Goal: Task Accomplishment & Management: Manage account settings

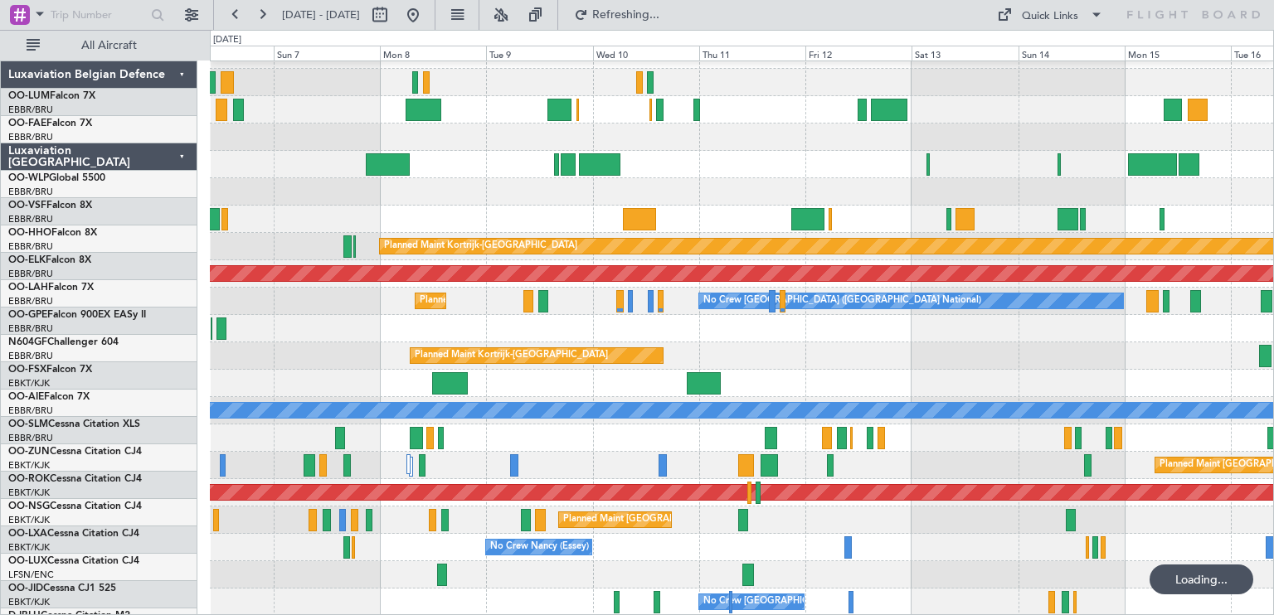
scroll to position [20, 0]
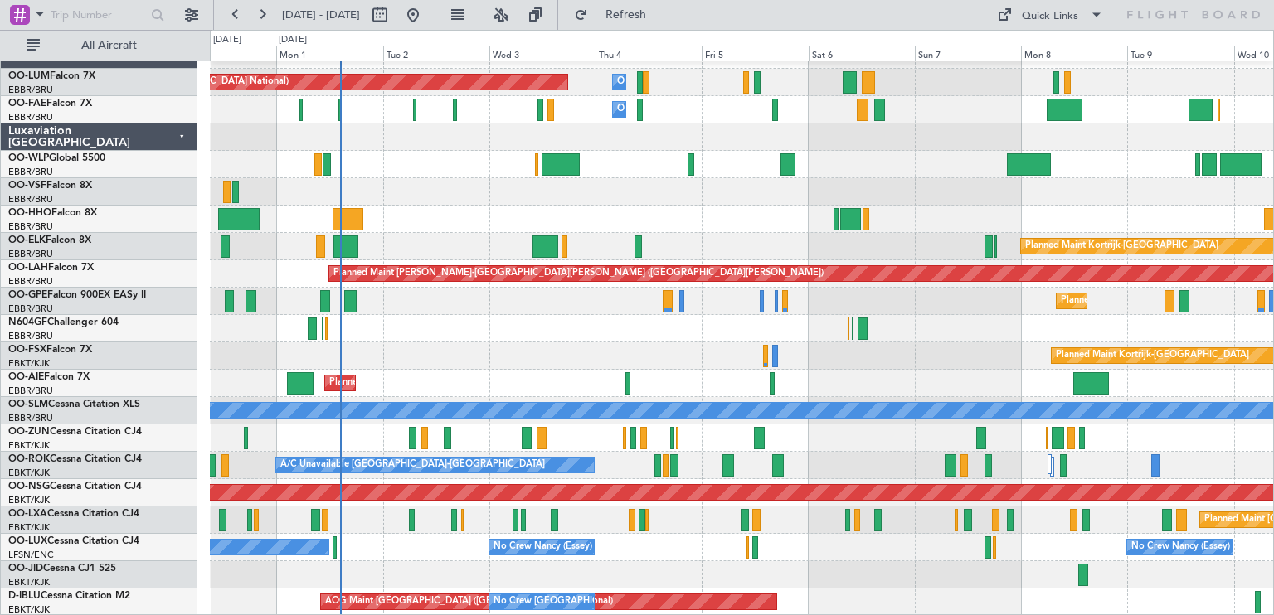
click at [803, 376] on div "Planned Maint [GEOGRAPHIC_DATA] ([GEOGRAPHIC_DATA] National) Owner [GEOGRAPHIC_…" at bounding box center [741, 328] width 1063 height 575
click at [393, 9] on button at bounding box center [380, 15] width 27 height 27
select select "8"
select select "2025"
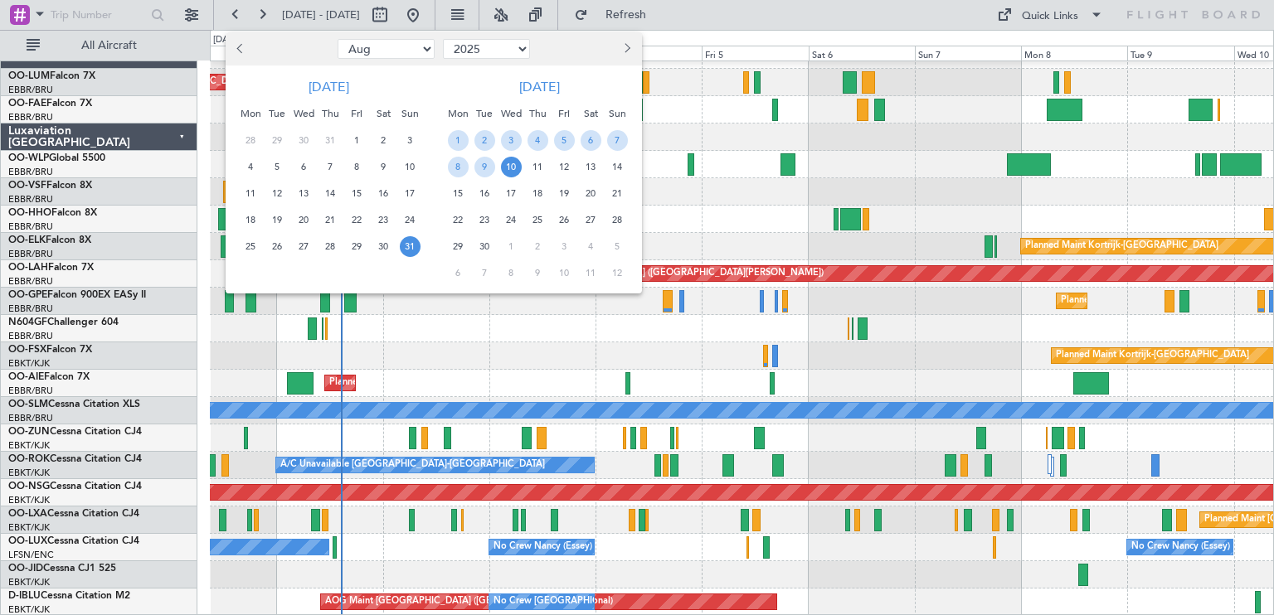
click at [618, 167] on span "14" at bounding box center [617, 167] width 21 height 21
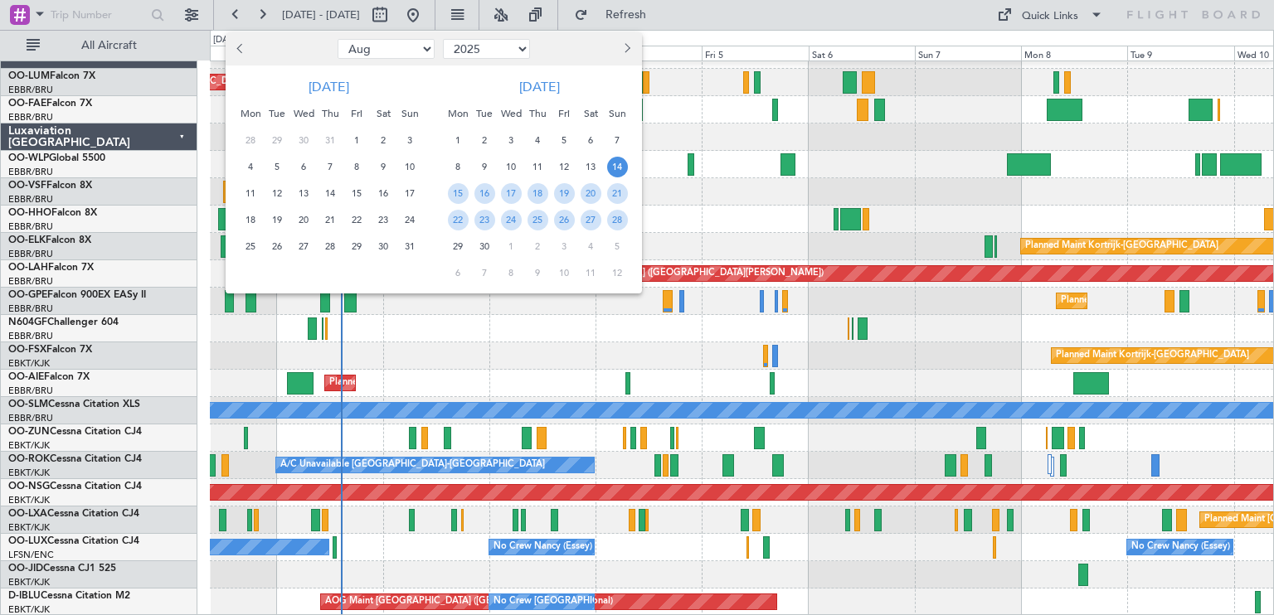
click at [618, 167] on span "14" at bounding box center [617, 167] width 21 height 21
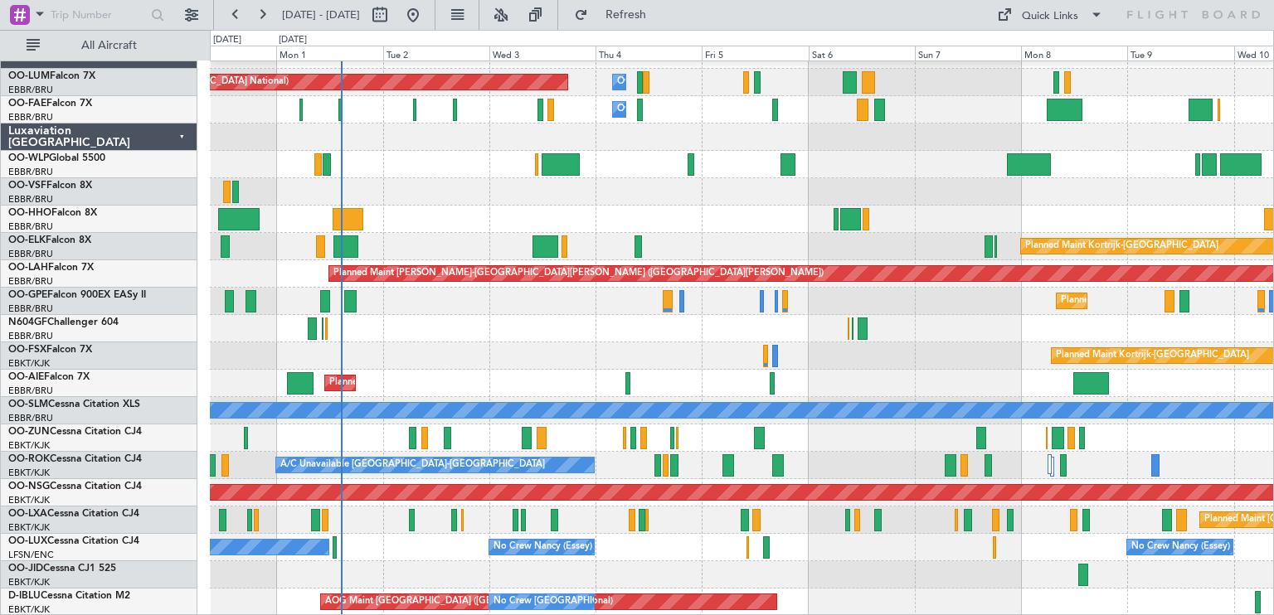
select select "9"
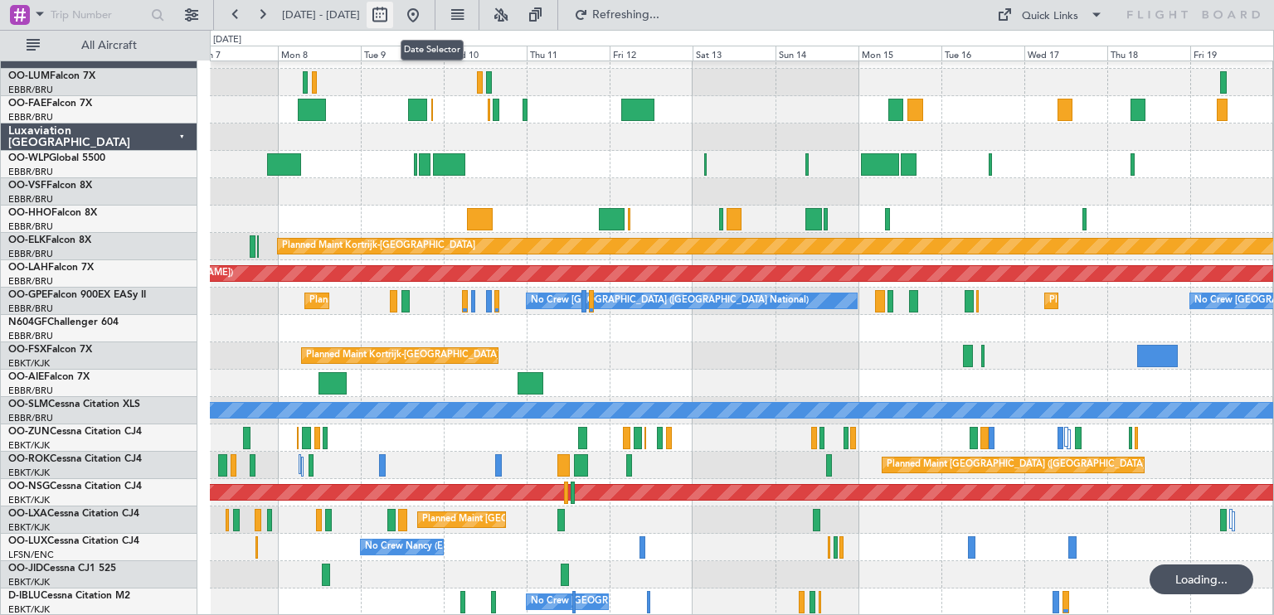
click at [393, 20] on button at bounding box center [380, 15] width 27 height 27
select select "9"
select select "2025"
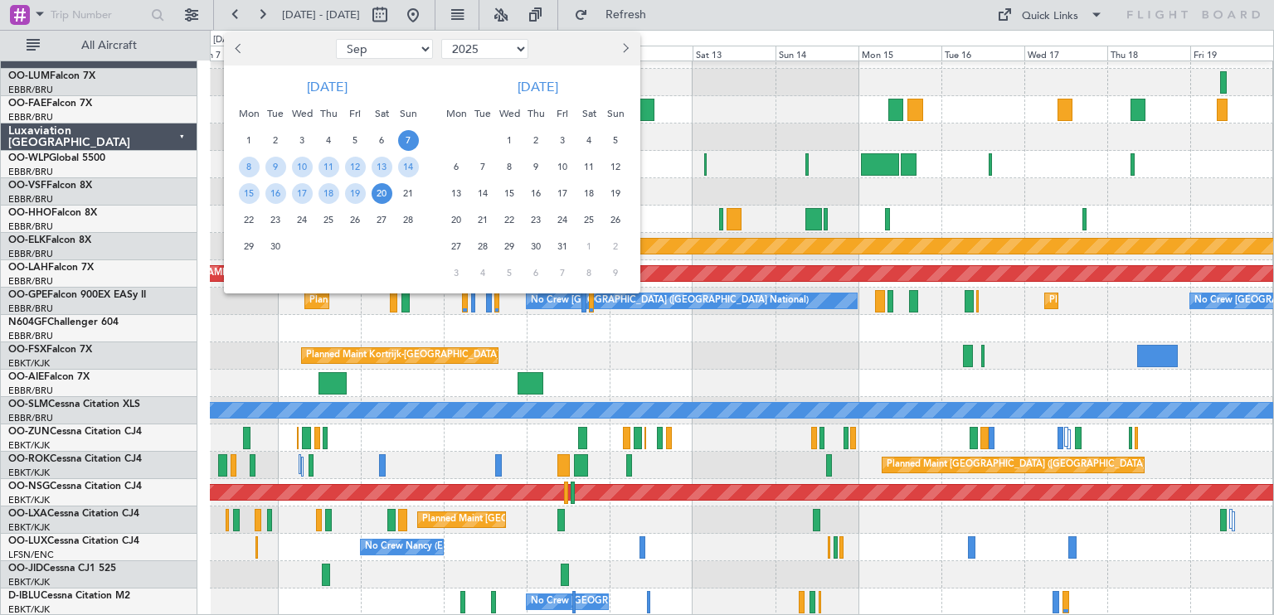
click at [484, 190] on span "14" at bounding box center [483, 193] width 21 height 21
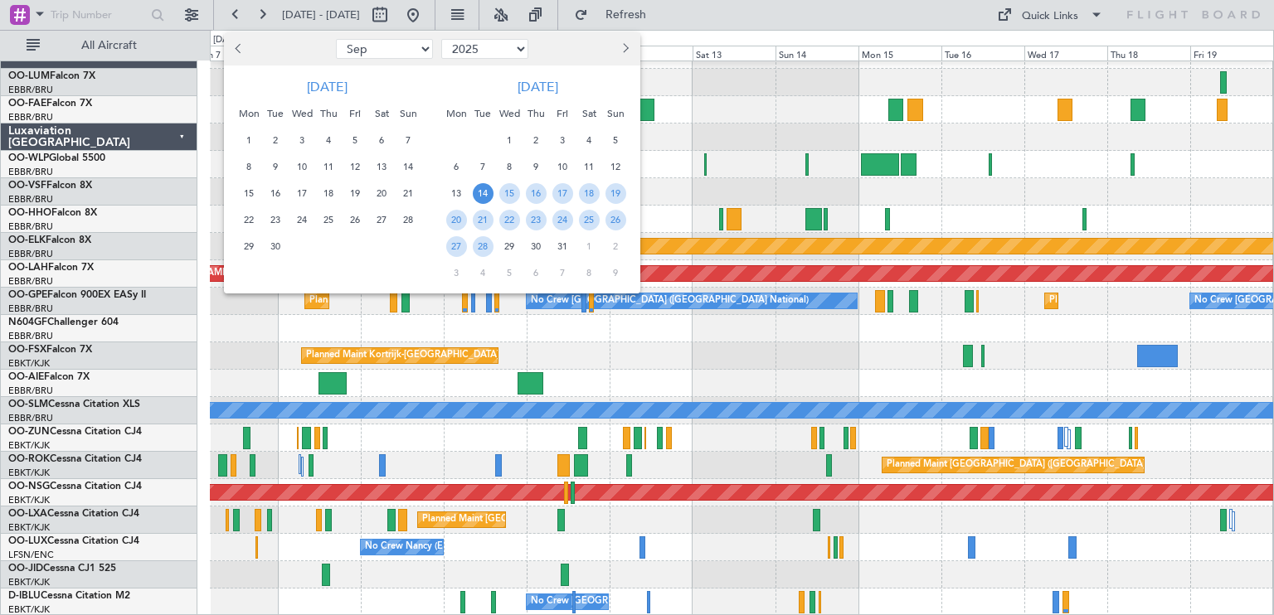
click at [484, 190] on span "14" at bounding box center [483, 193] width 21 height 21
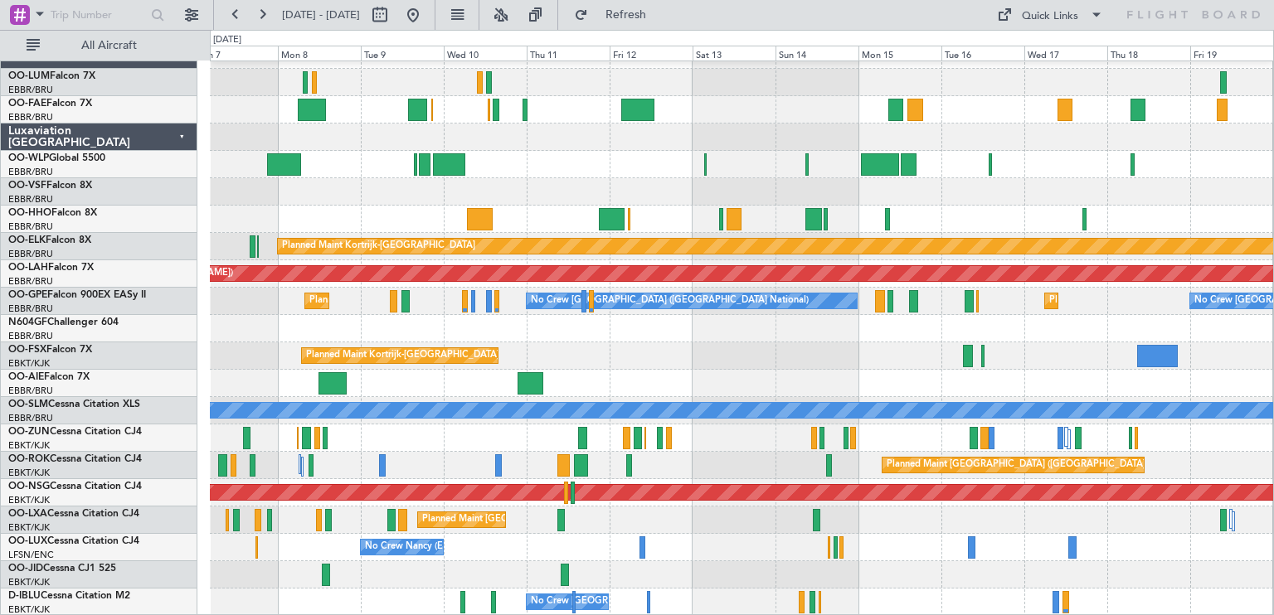
select select "10"
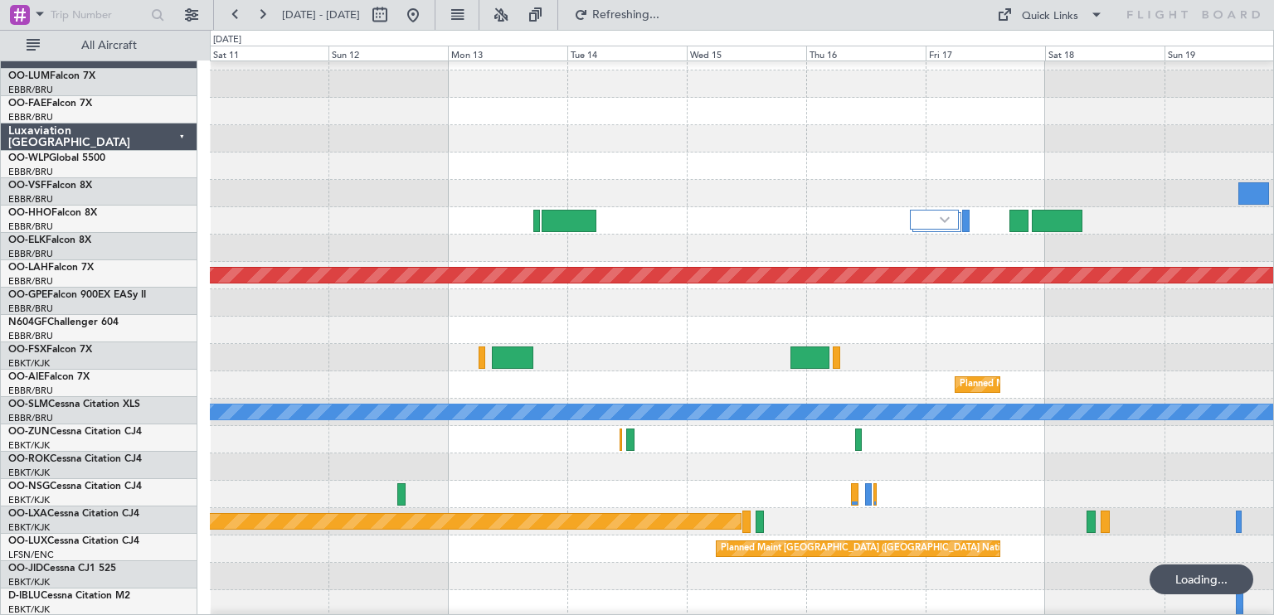
scroll to position [18, 0]
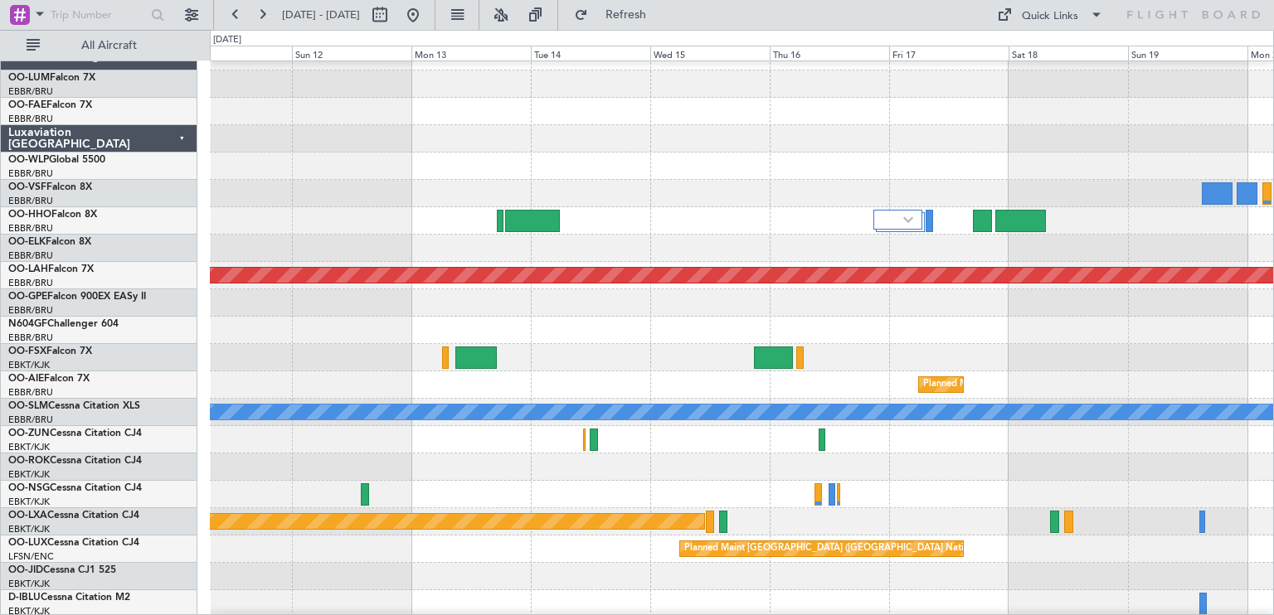
click at [717, 452] on div "Owner [GEOGRAPHIC_DATA]-[GEOGRAPHIC_DATA]" at bounding box center [741, 439] width 1063 height 27
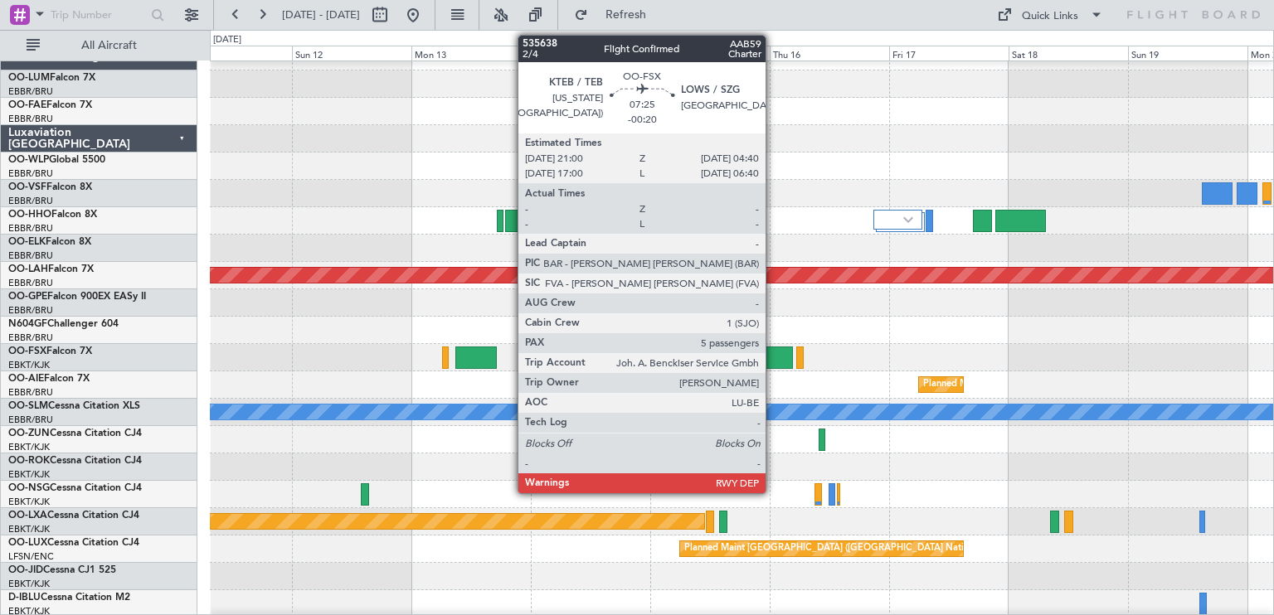
click at [773, 362] on div at bounding box center [773, 358] width 38 height 22
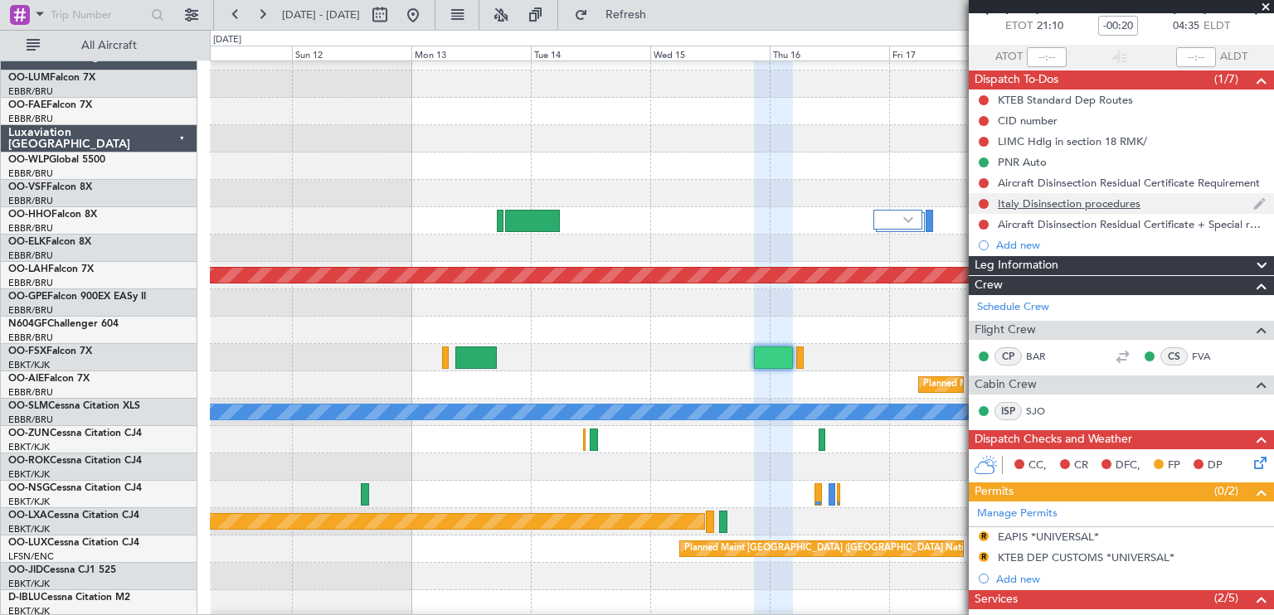
scroll to position [0, 0]
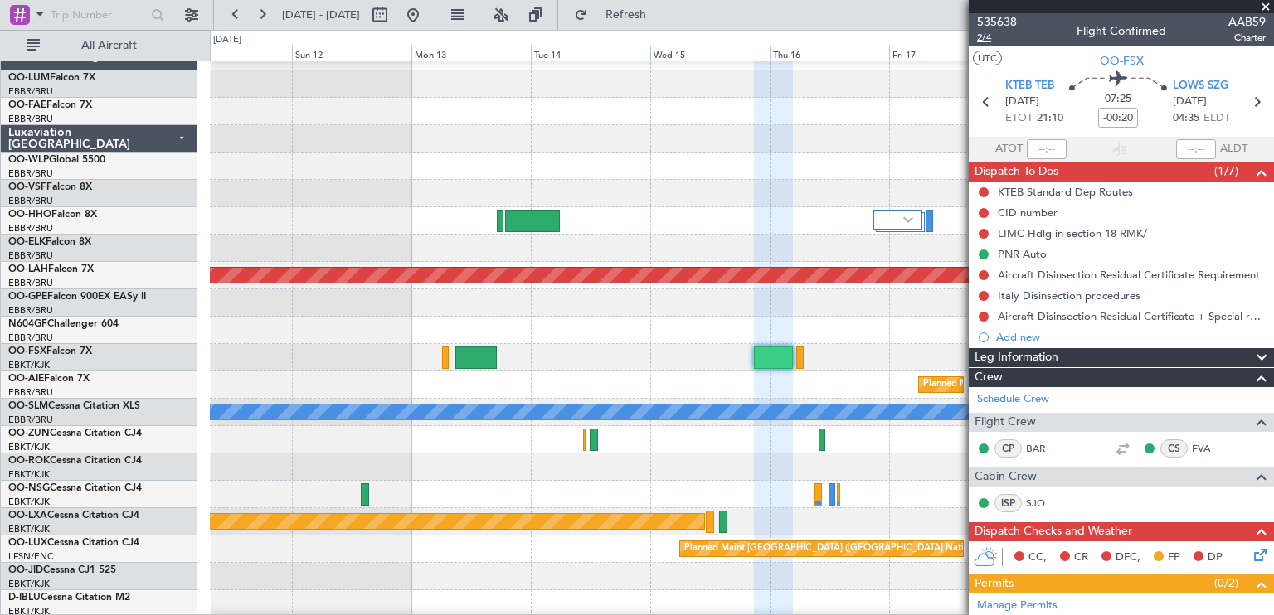
click at [986, 39] on span "2/4" at bounding box center [997, 38] width 40 height 14
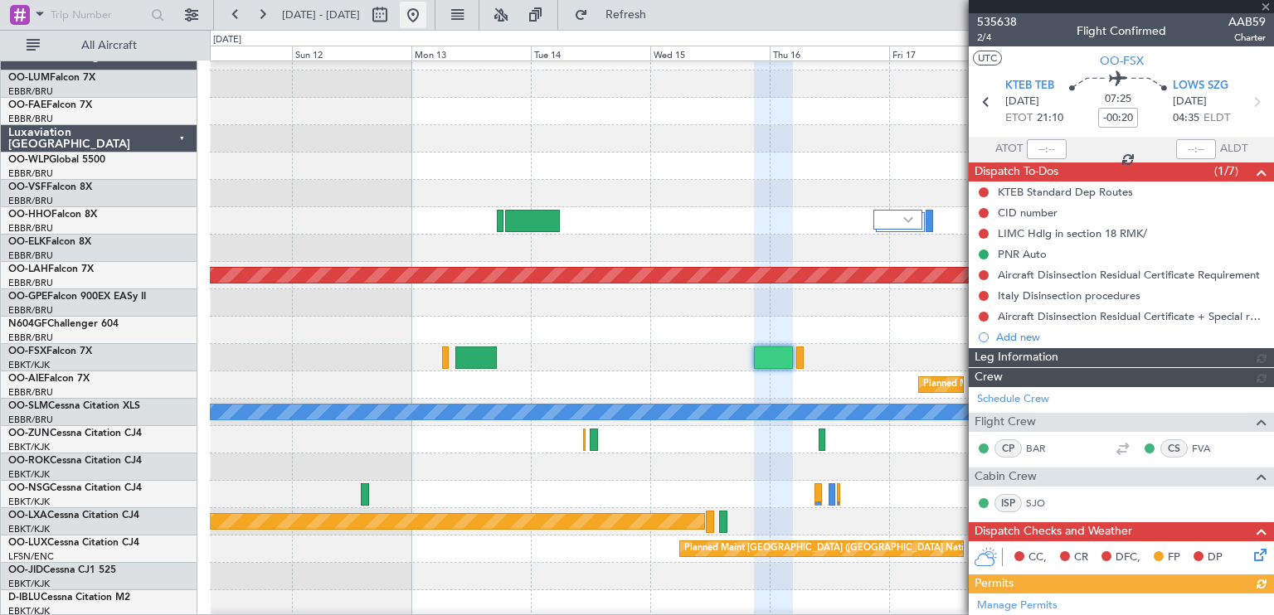
click at [426, 6] on button at bounding box center [413, 15] width 27 height 27
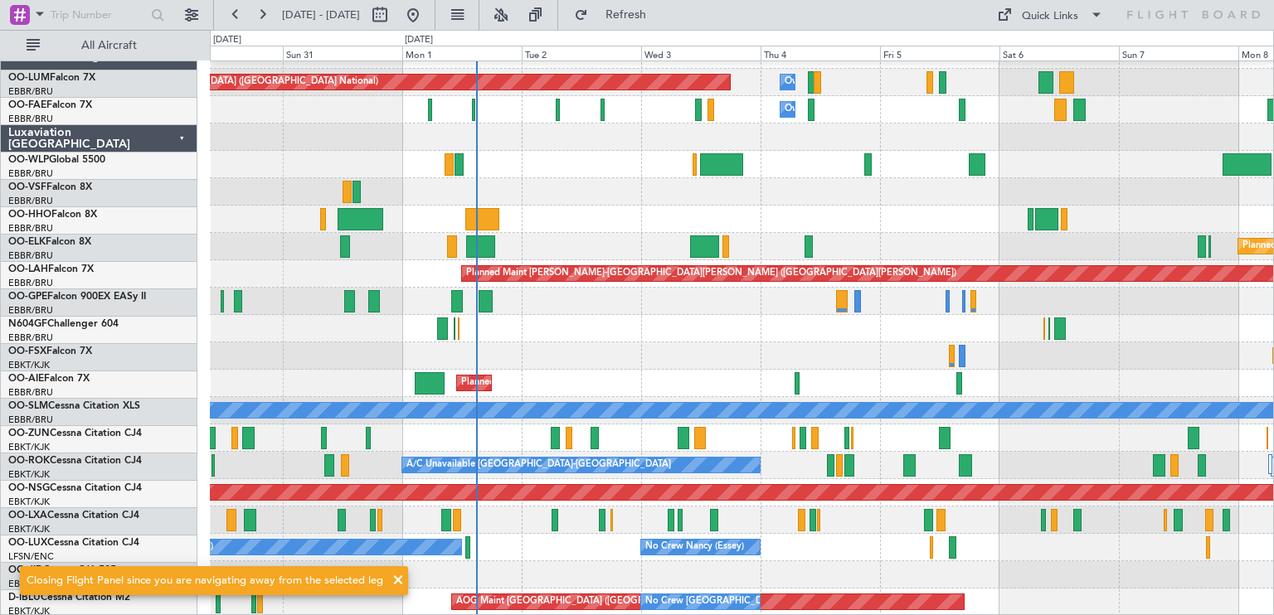
scroll to position [20, 0]
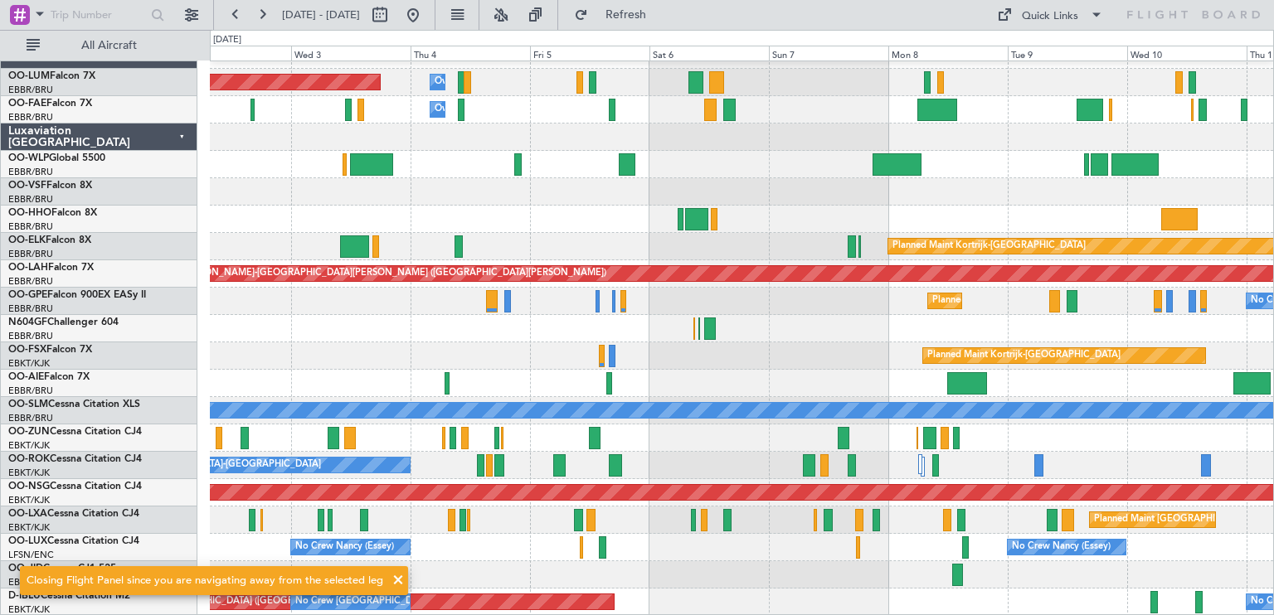
click at [295, 320] on div at bounding box center [741, 328] width 1063 height 27
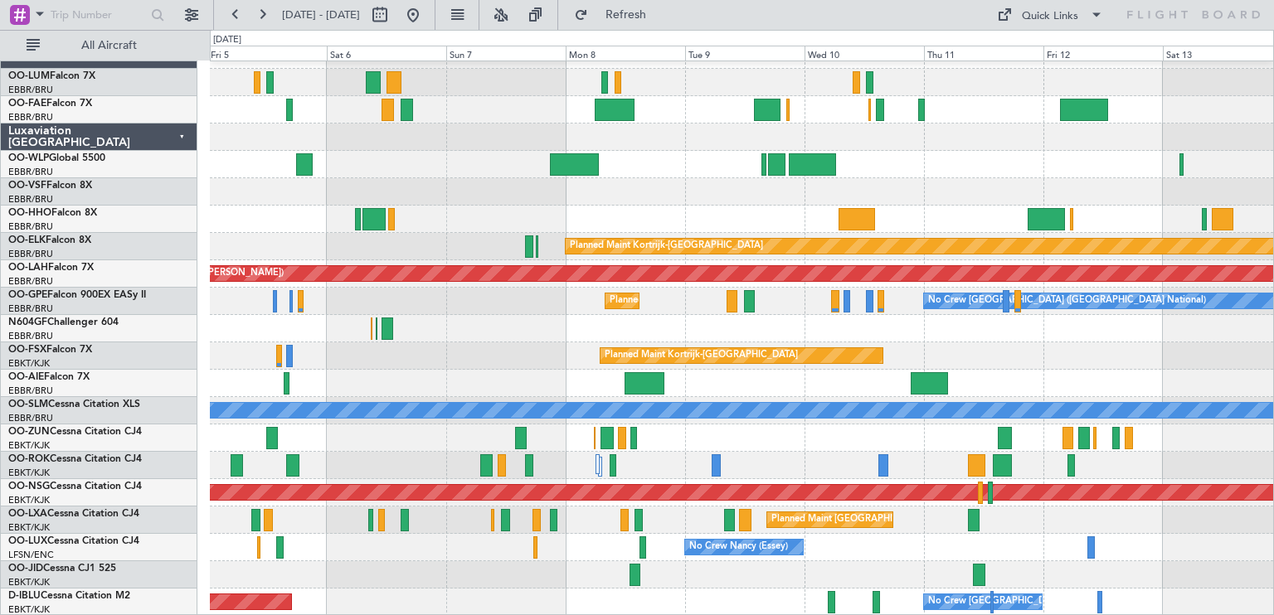
click at [707, 311] on div "Owner Melsbroek Air Base Planned Maint [GEOGRAPHIC_DATA] ([GEOGRAPHIC_DATA]) Ow…" at bounding box center [741, 328] width 1063 height 575
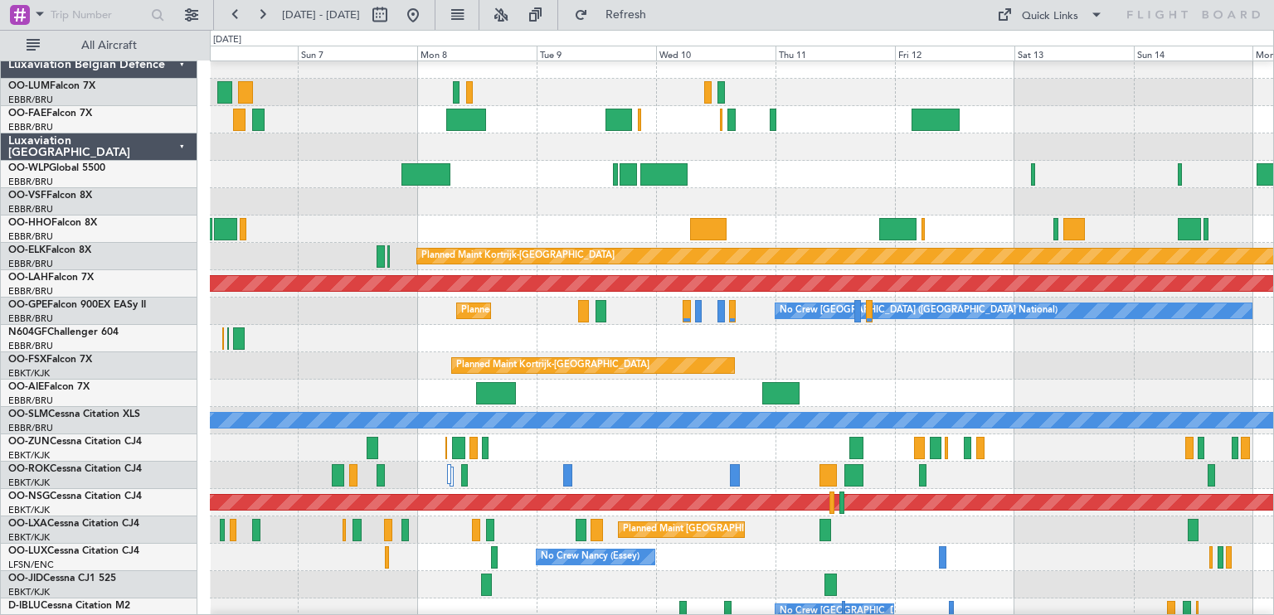
scroll to position [9, 0]
click at [692, 340] on div at bounding box center [741, 338] width 1063 height 27
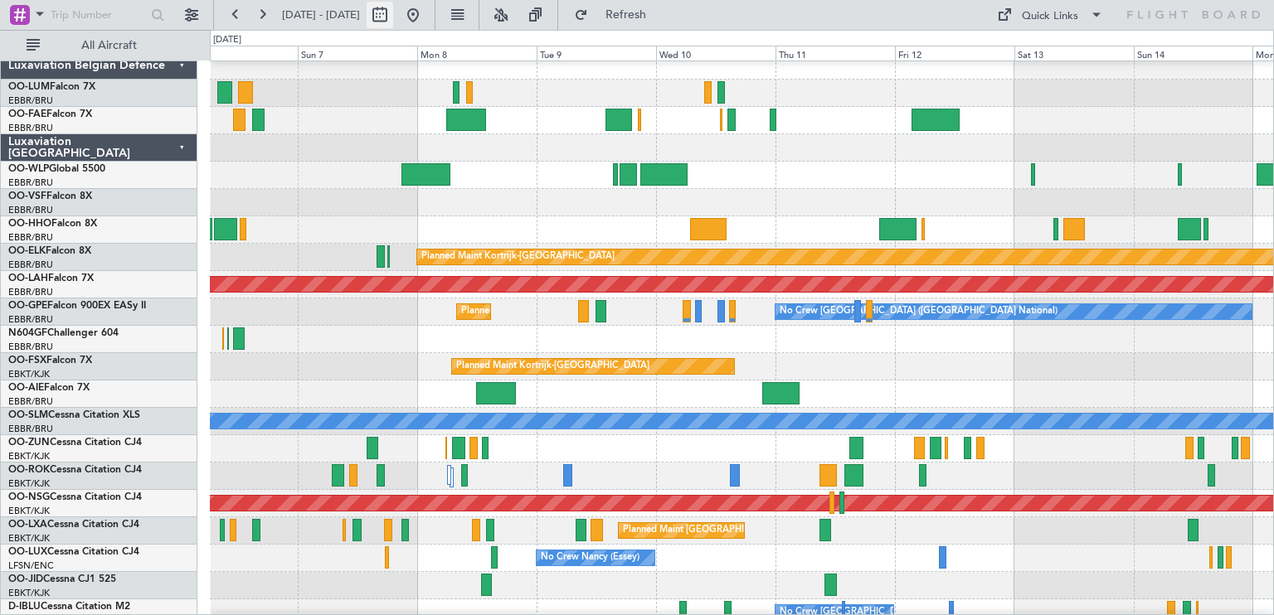
click at [393, 19] on button at bounding box center [380, 15] width 27 height 27
select select "9"
select select "2025"
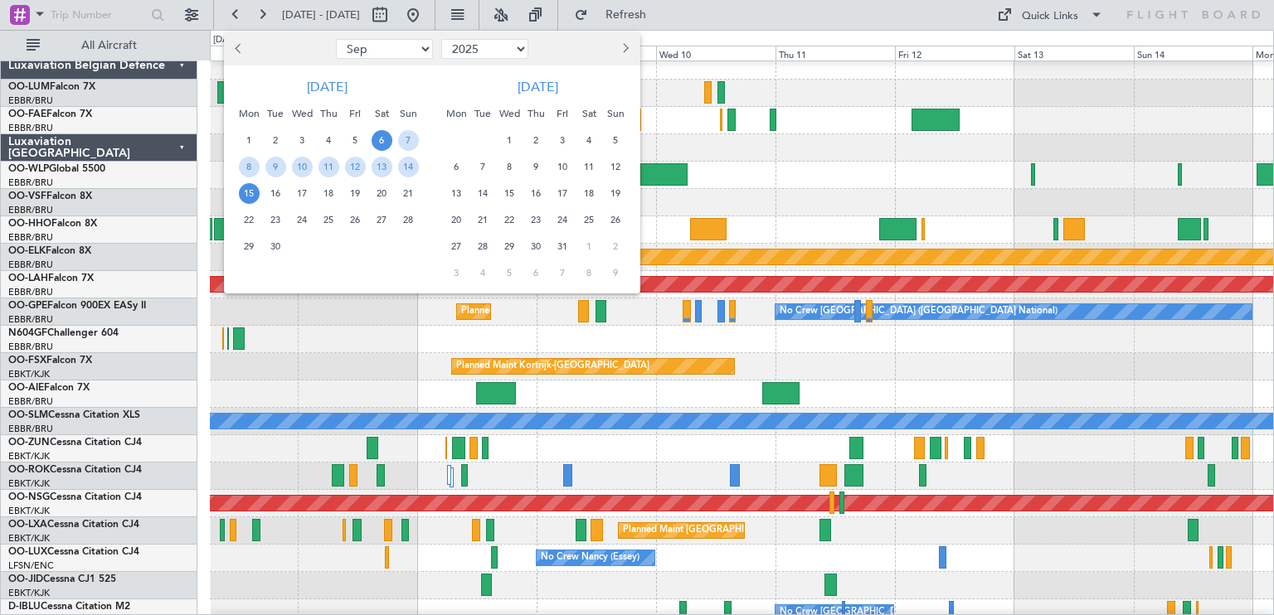
click at [239, 54] on button "Previous month" at bounding box center [240, 49] width 18 height 27
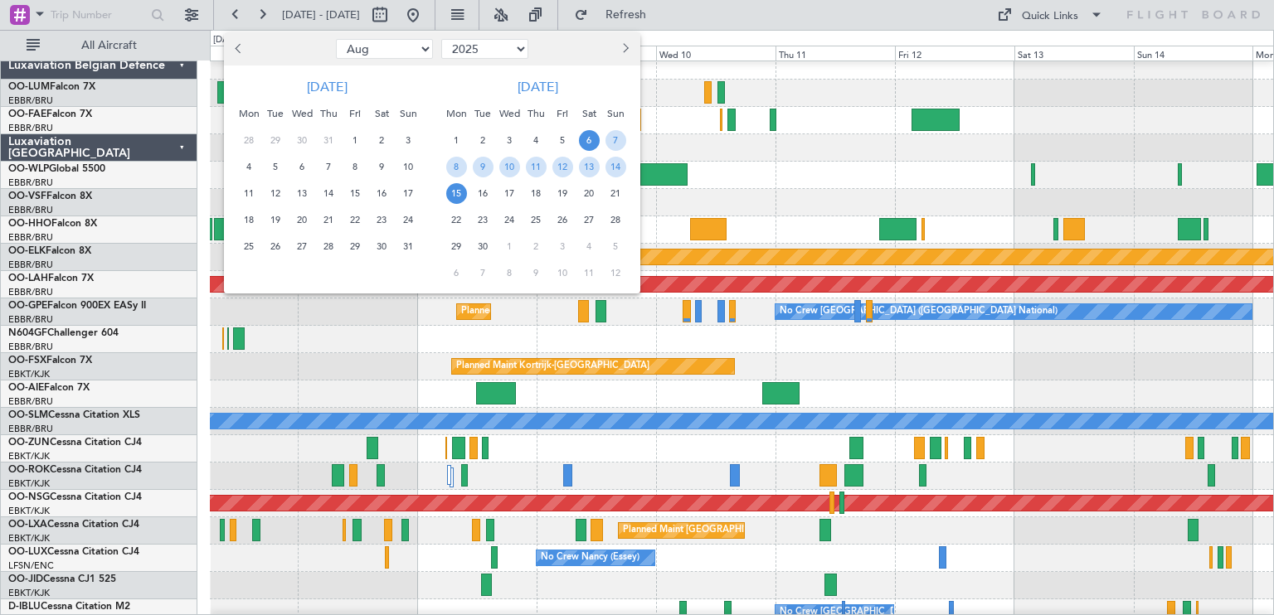
click at [239, 54] on button "Previous month" at bounding box center [240, 49] width 18 height 27
select select "6"
click at [410, 240] on span "29" at bounding box center [408, 246] width 21 height 21
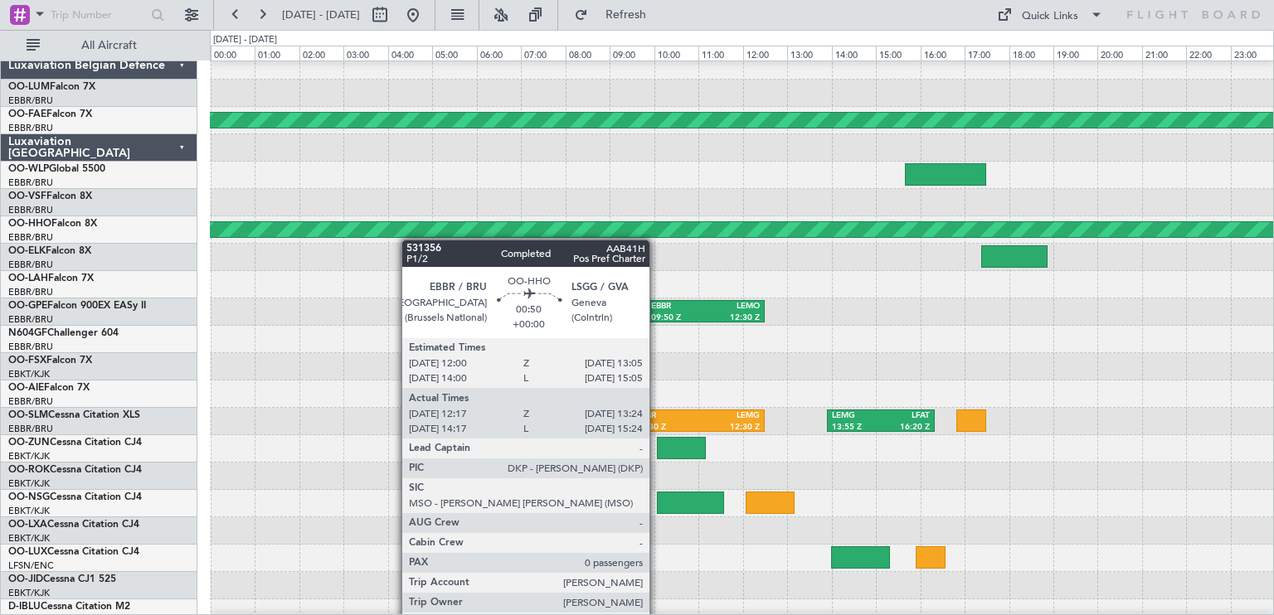
scroll to position [20, 0]
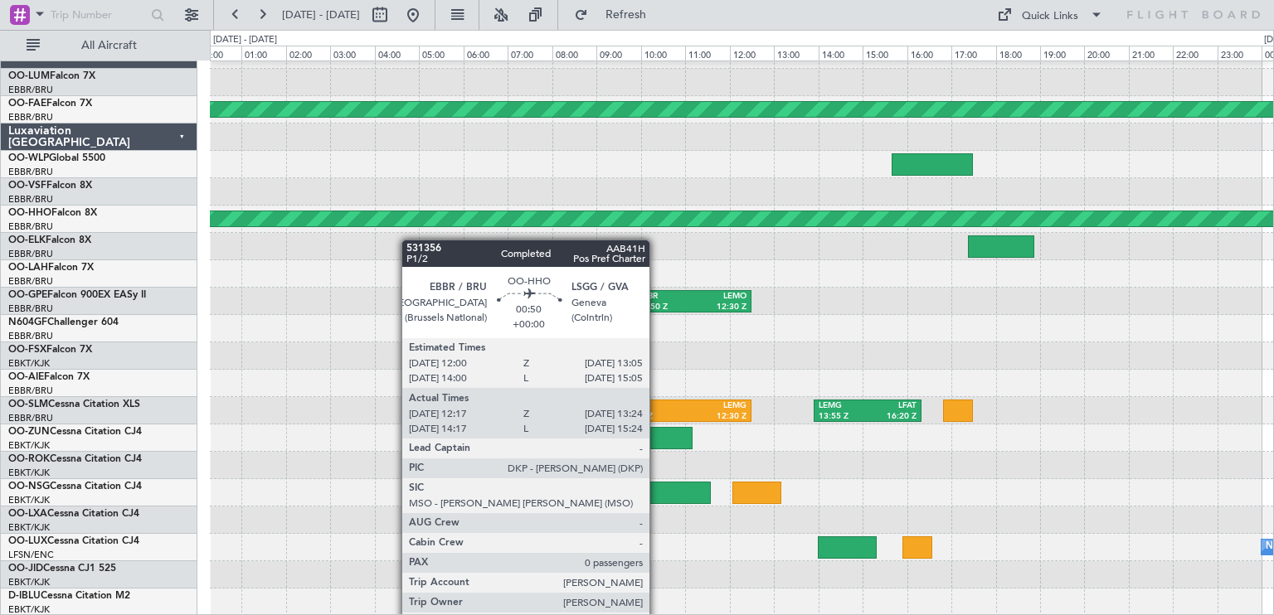
click at [265, 407] on div "EBBR 09:30 Z LEMG 12:30 Z LEMG 13:55 Z LFAT 16:20 Z" at bounding box center [741, 410] width 1063 height 27
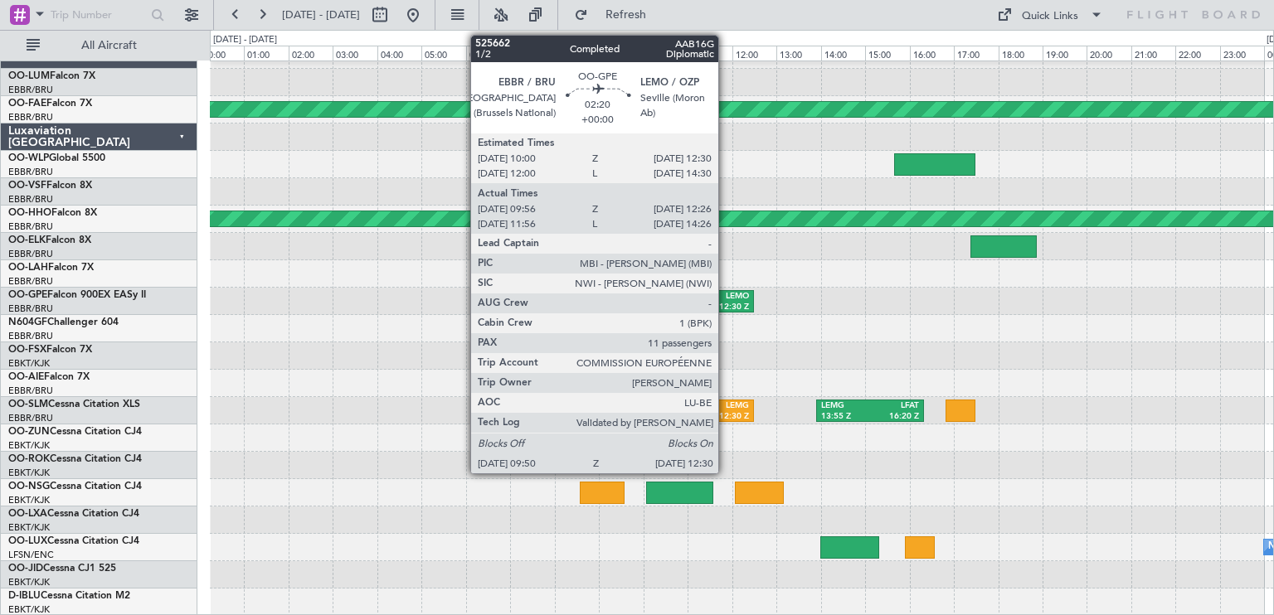
click at [727, 294] on div "LEMO 12:30 Z" at bounding box center [723, 301] width 59 height 21
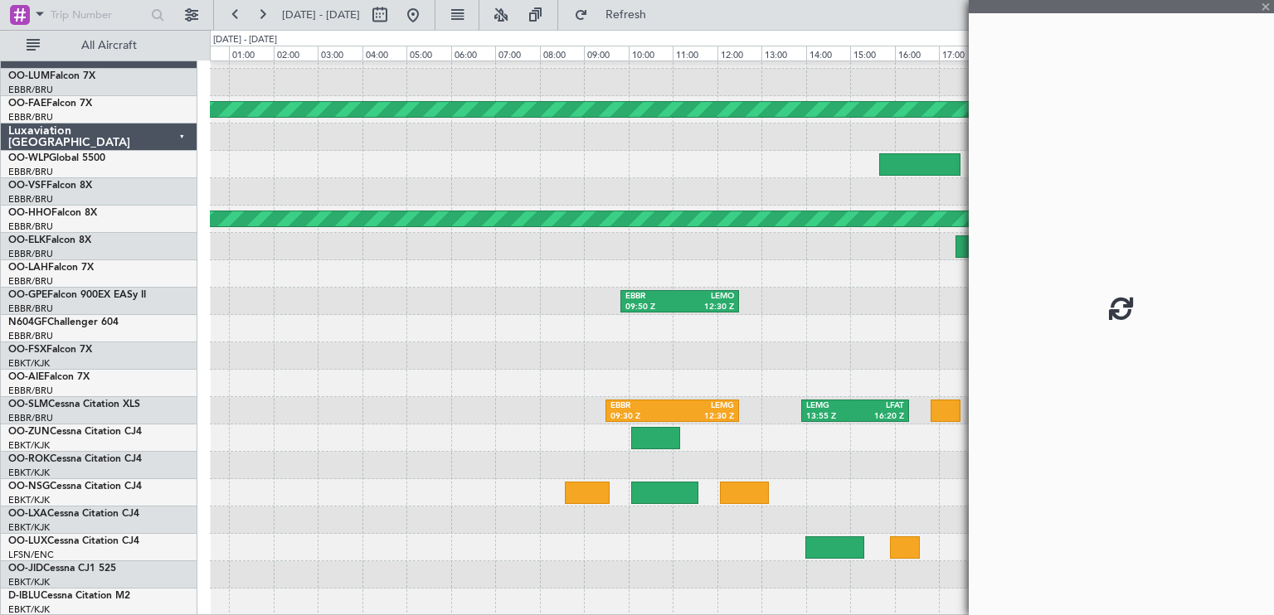
click at [775, 354] on div at bounding box center [741, 355] width 1063 height 27
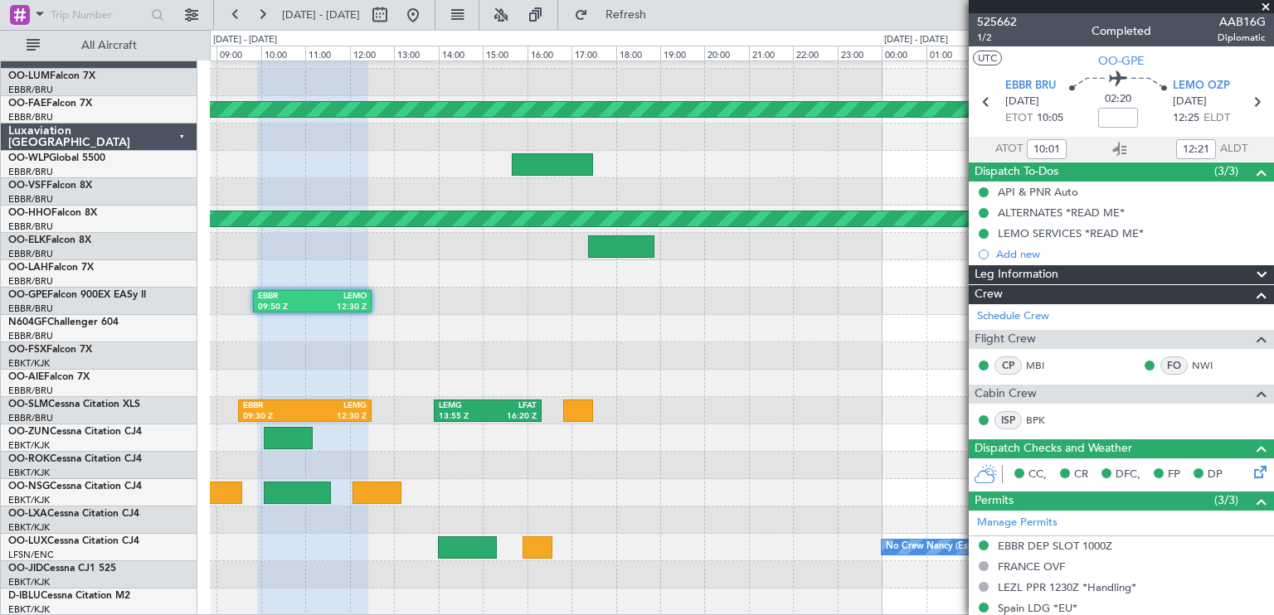
click at [481, 287] on div "Planned Maint Kortrijk-[GEOGRAPHIC_DATA] Planned Maint Geneva ([GEOGRAPHIC_DATA…" at bounding box center [741, 328] width 1063 height 575
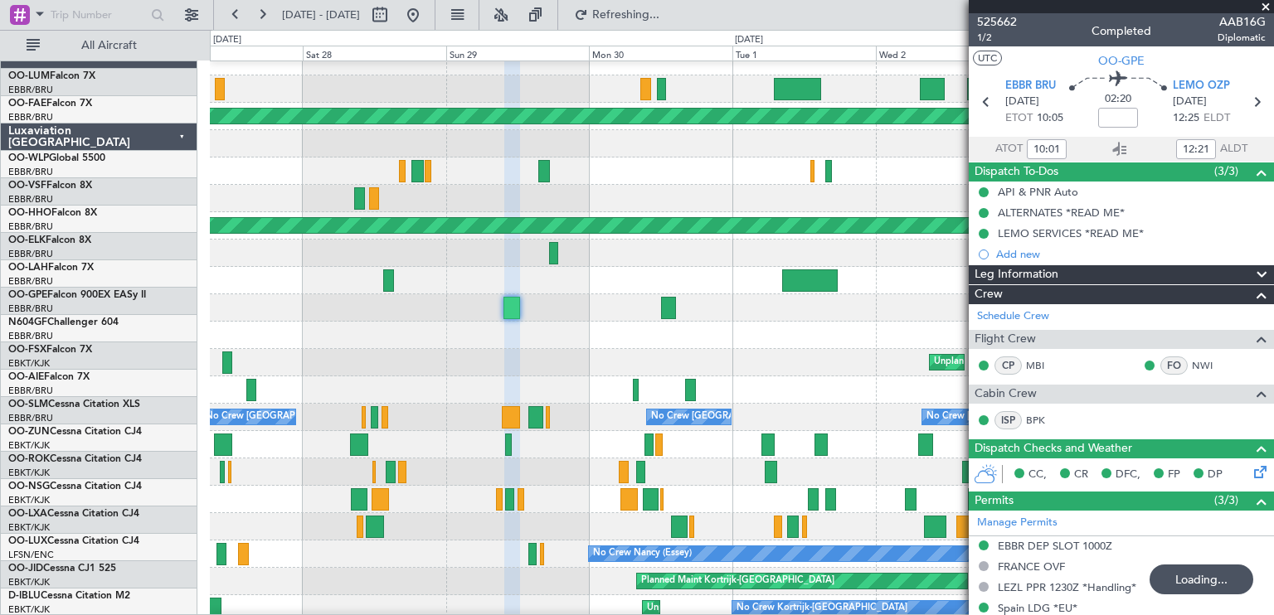
scroll to position [13, 0]
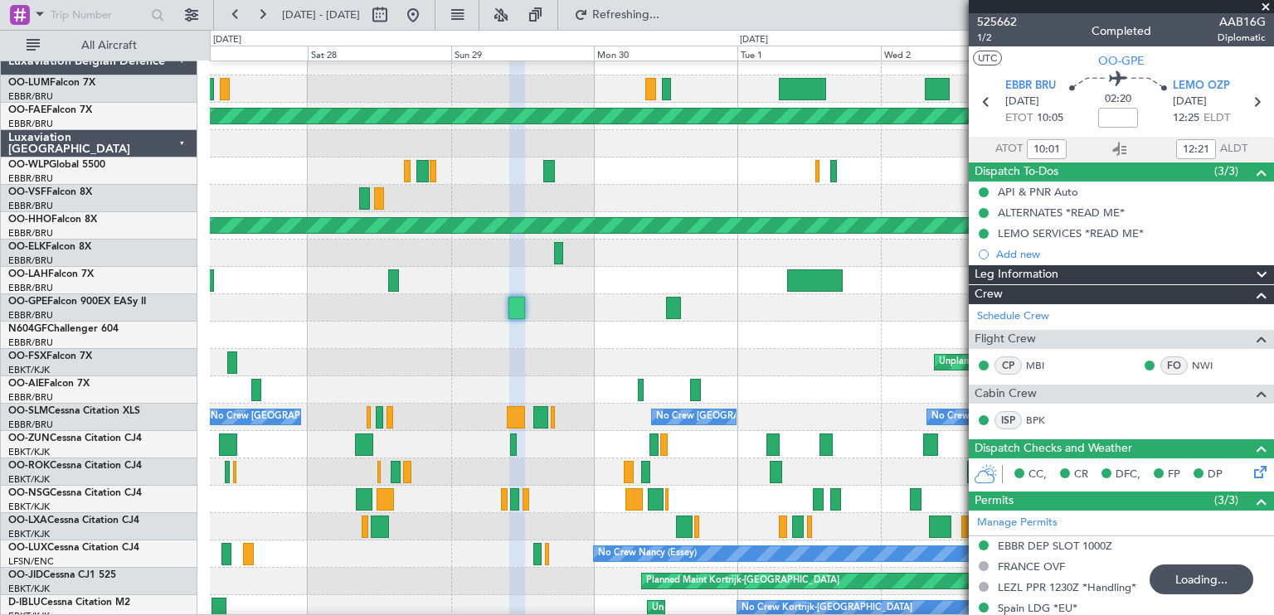
click at [532, 352] on div "Unplanned Maint [GEOGRAPHIC_DATA]-[GEOGRAPHIC_DATA]" at bounding box center [741, 362] width 1063 height 27
click at [393, 22] on button at bounding box center [380, 15] width 27 height 27
select select "6"
select select "2025"
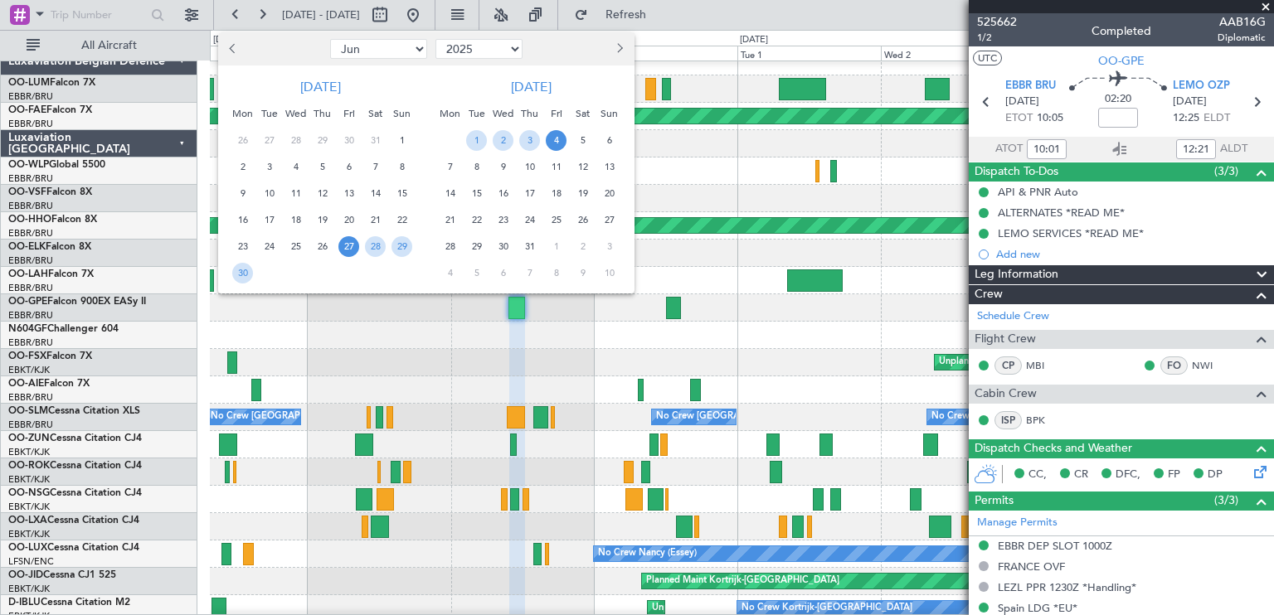
click at [476, 247] on span "29" at bounding box center [476, 246] width 21 height 21
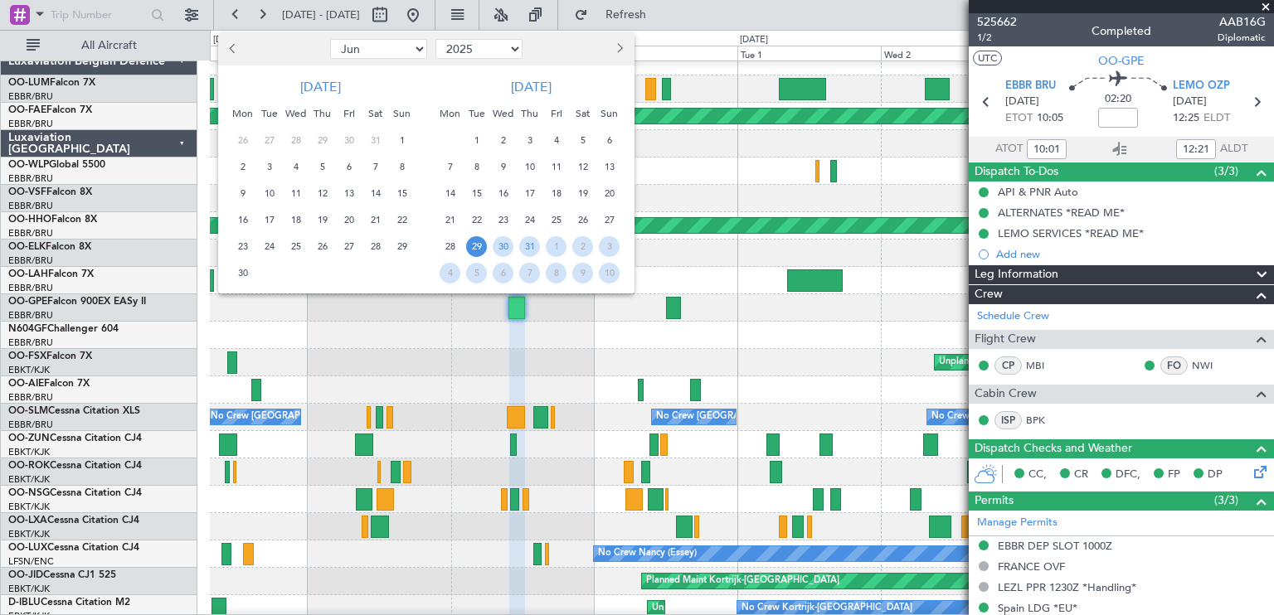
click at [476, 247] on span "29" at bounding box center [476, 246] width 21 height 21
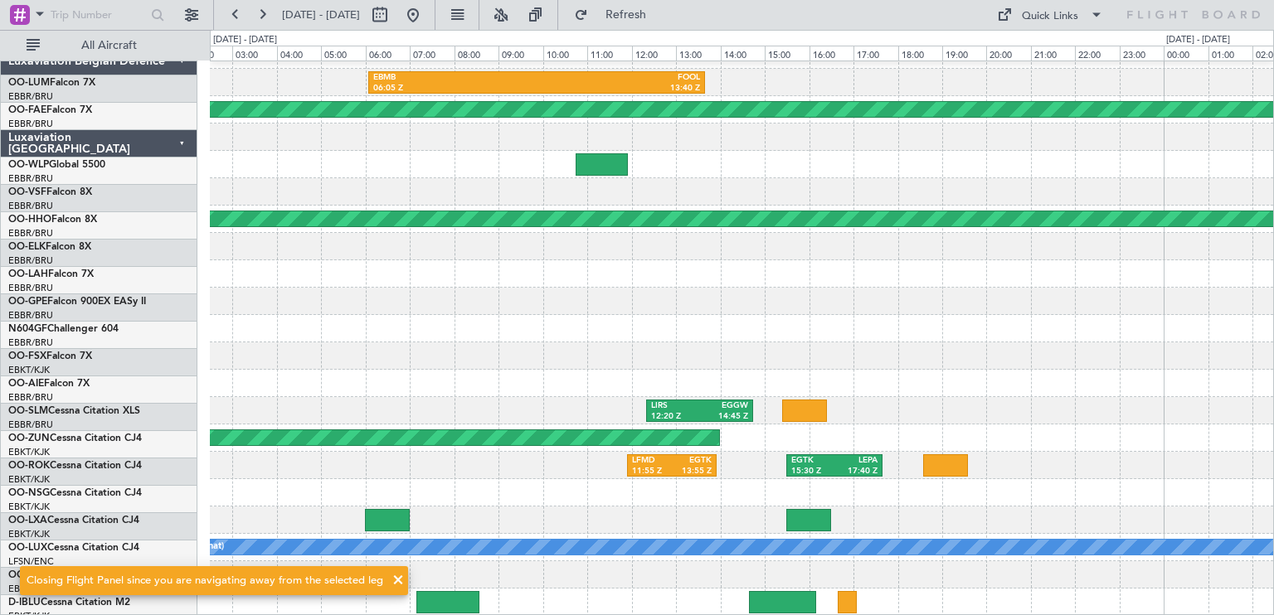
scroll to position [20, 0]
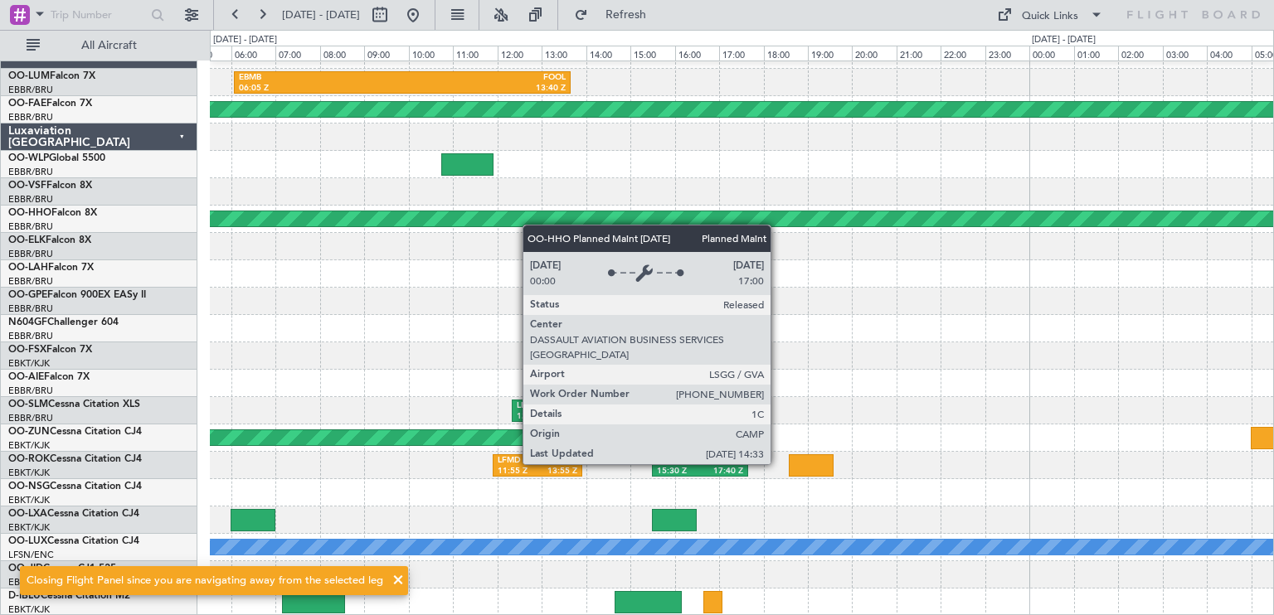
click at [515, 212] on div "EBMB 06:05 Z FOOL 13:40 Z FOOL 08:30 Z EBMB 16:10 Z Planned Maint [GEOGRAPHIC_D…" at bounding box center [741, 328] width 1063 height 575
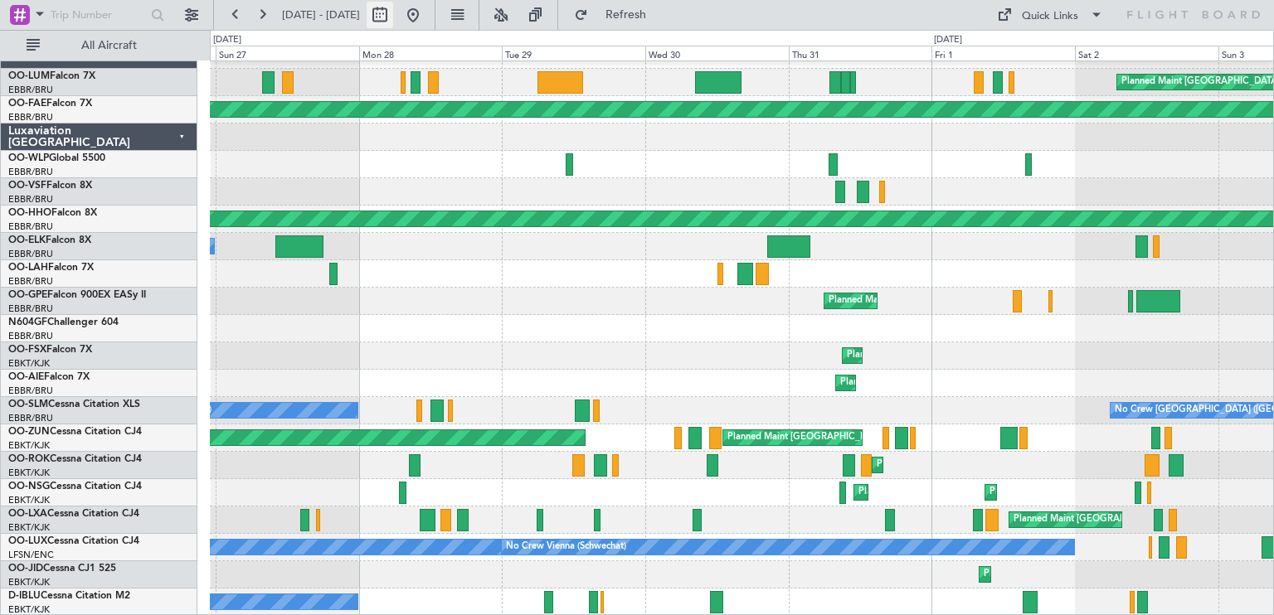
click at [393, 12] on button at bounding box center [380, 15] width 27 height 27
select select "7"
select select "2025"
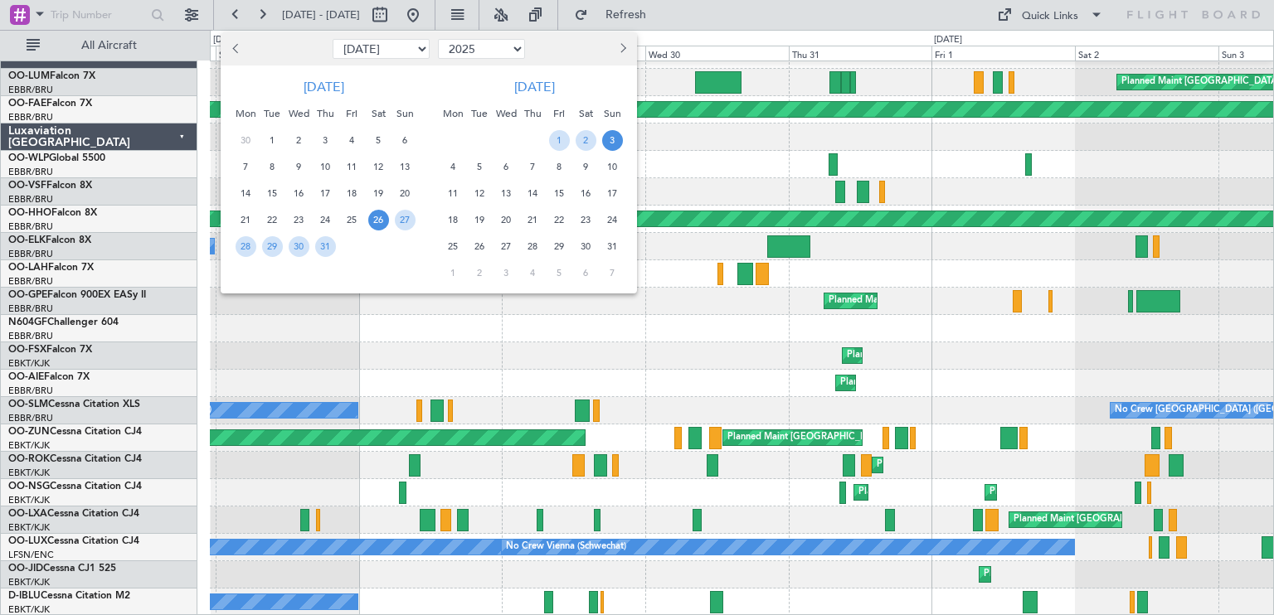
click at [234, 53] on button "Previous month" at bounding box center [236, 49] width 18 height 27
select select "6"
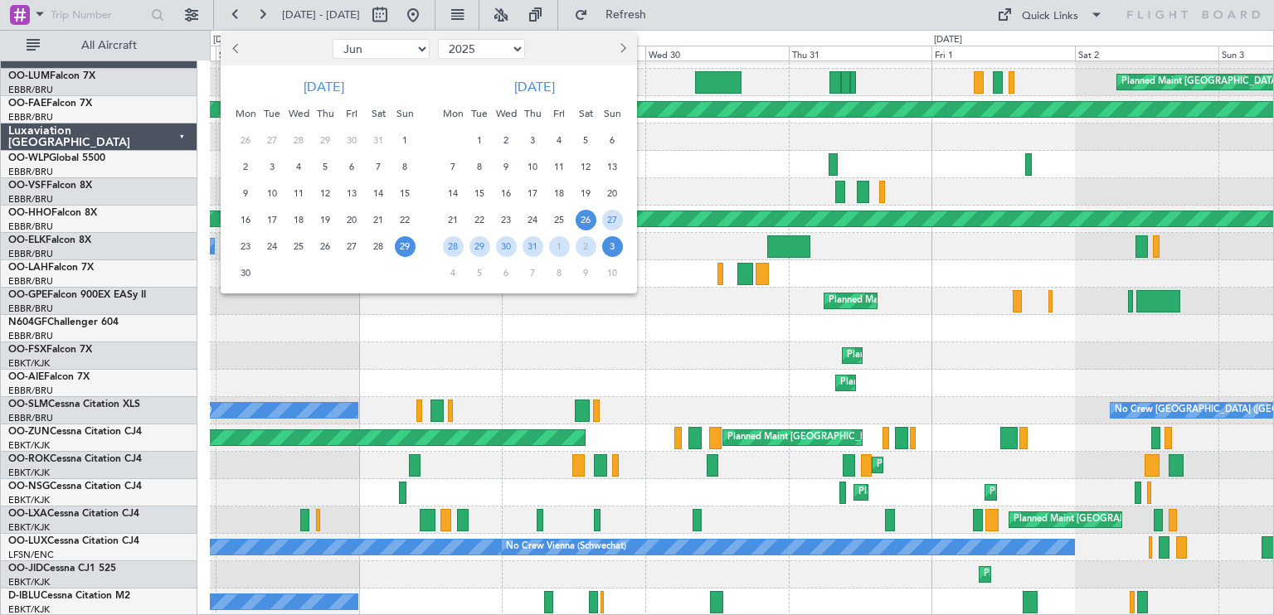
click at [401, 245] on span "29" at bounding box center [405, 246] width 21 height 21
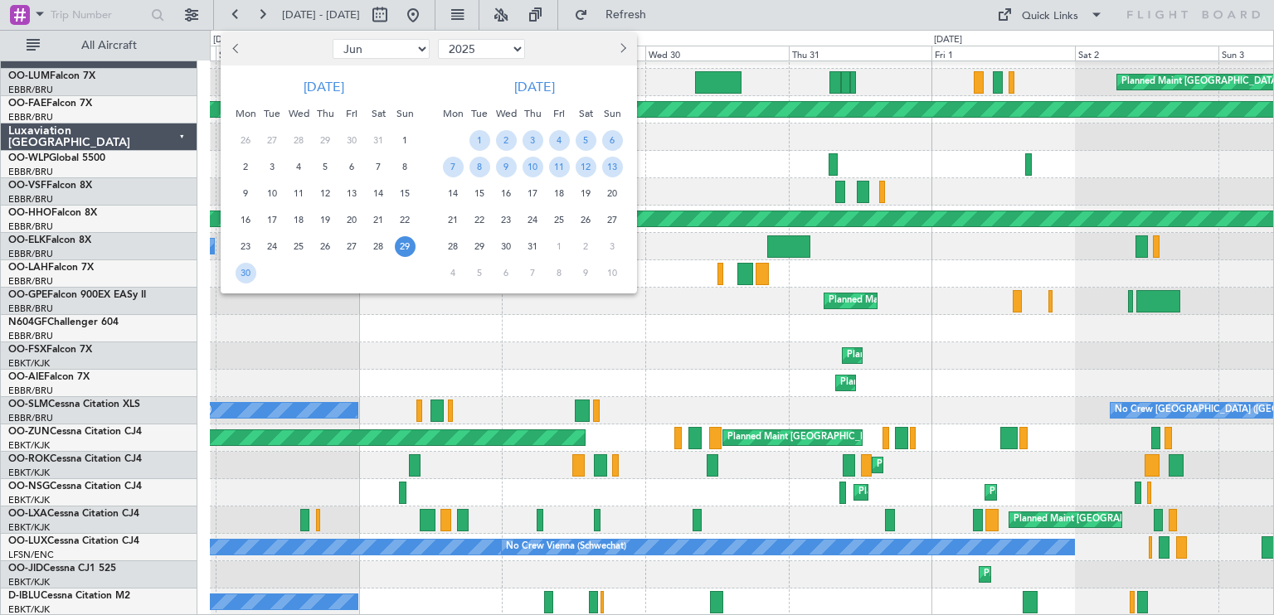
click at [401, 245] on span "29" at bounding box center [405, 246] width 21 height 21
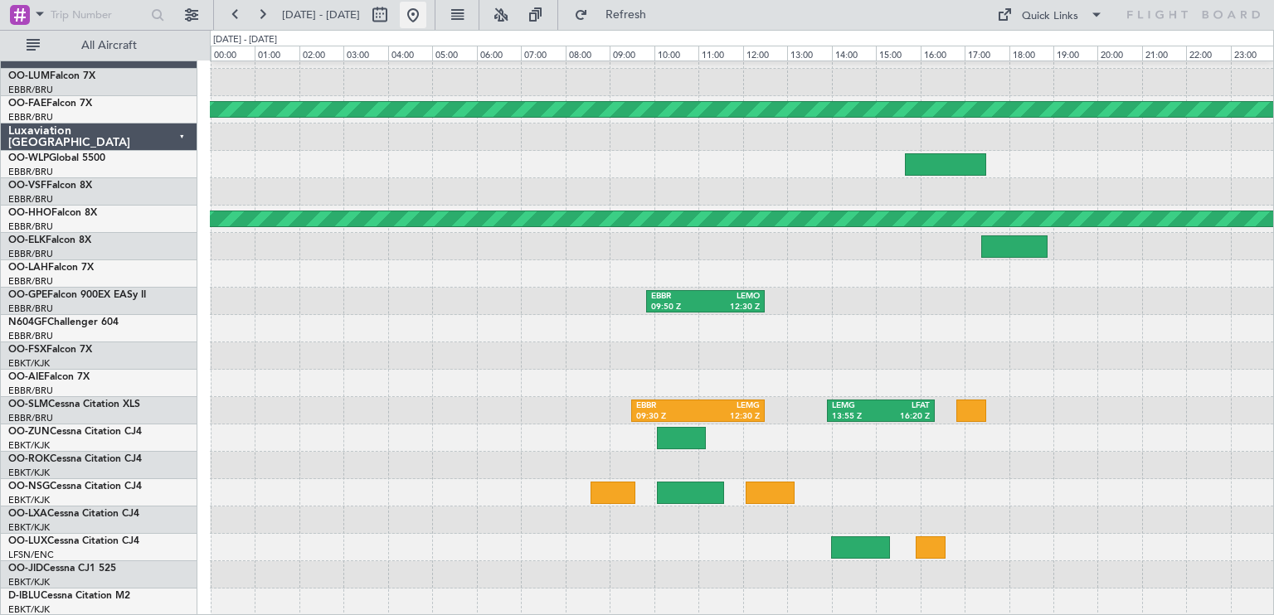
click at [426, 7] on button at bounding box center [413, 15] width 27 height 27
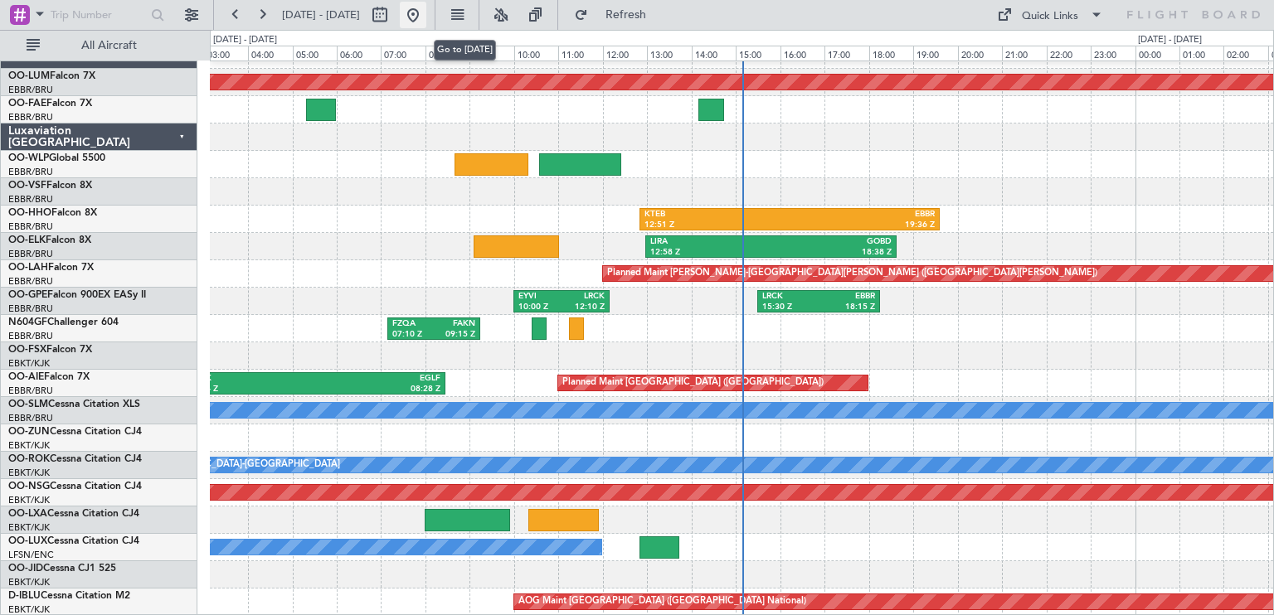
click at [426, 7] on button at bounding box center [413, 15] width 27 height 27
click at [393, 12] on button at bounding box center [380, 15] width 27 height 27
select select "9"
select select "2025"
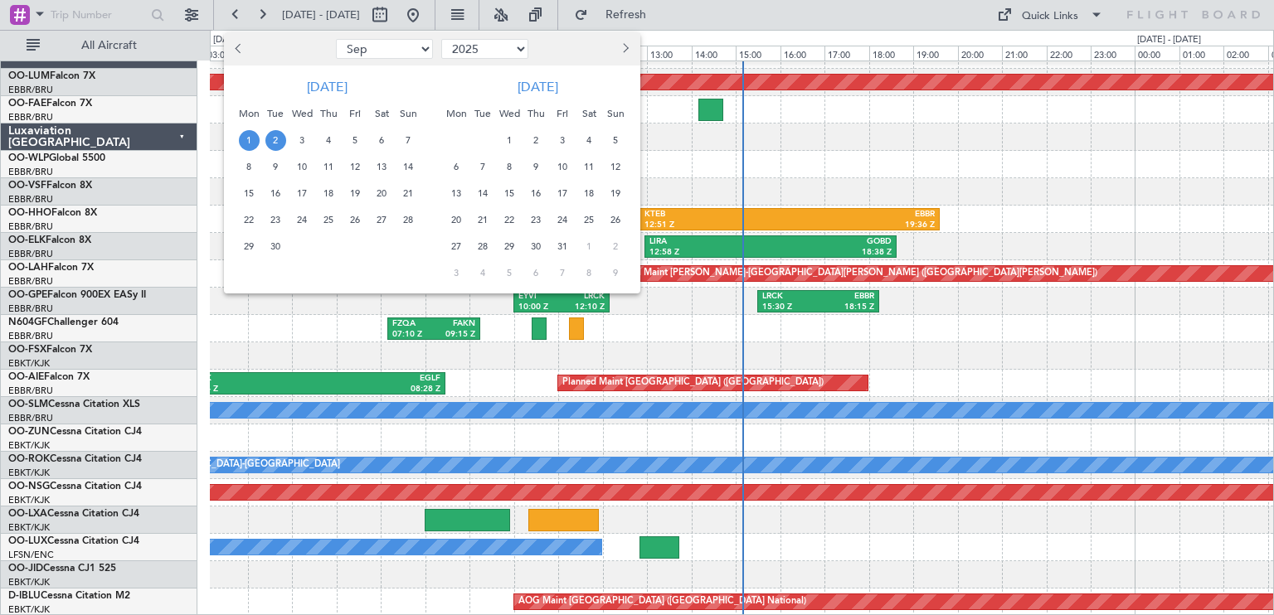
click at [238, 46] on span "Previous month" at bounding box center [241, 48] width 10 height 10
click at [567, 159] on span "11" at bounding box center [562, 167] width 21 height 21
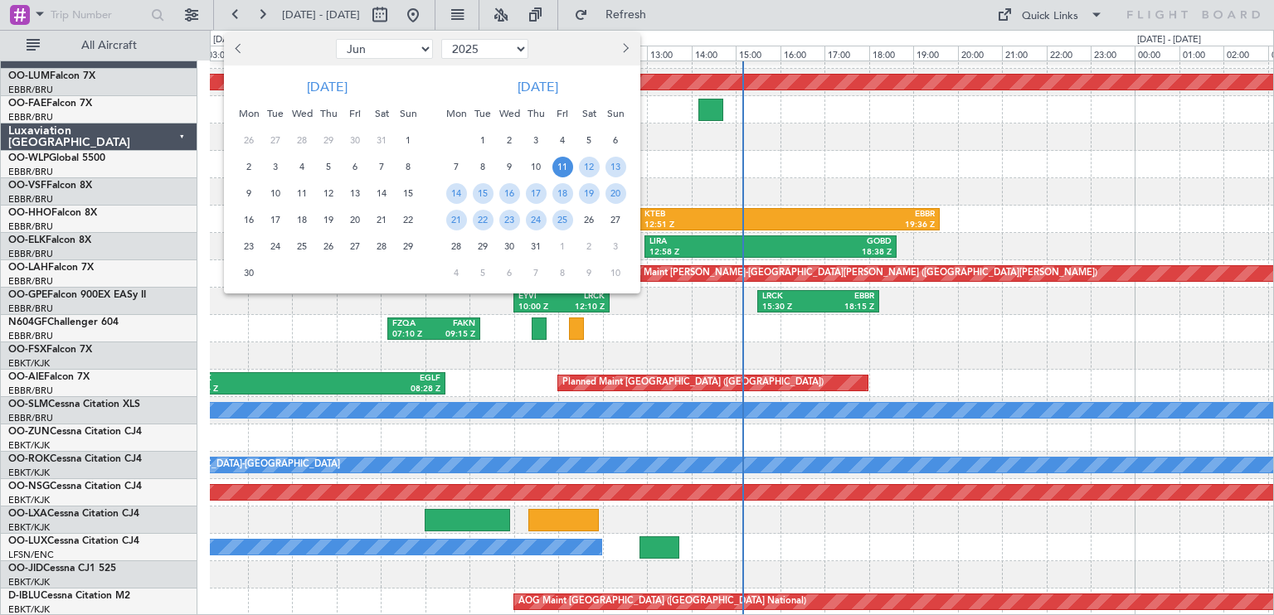
click at [567, 159] on span "11" at bounding box center [562, 167] width 21 height 21
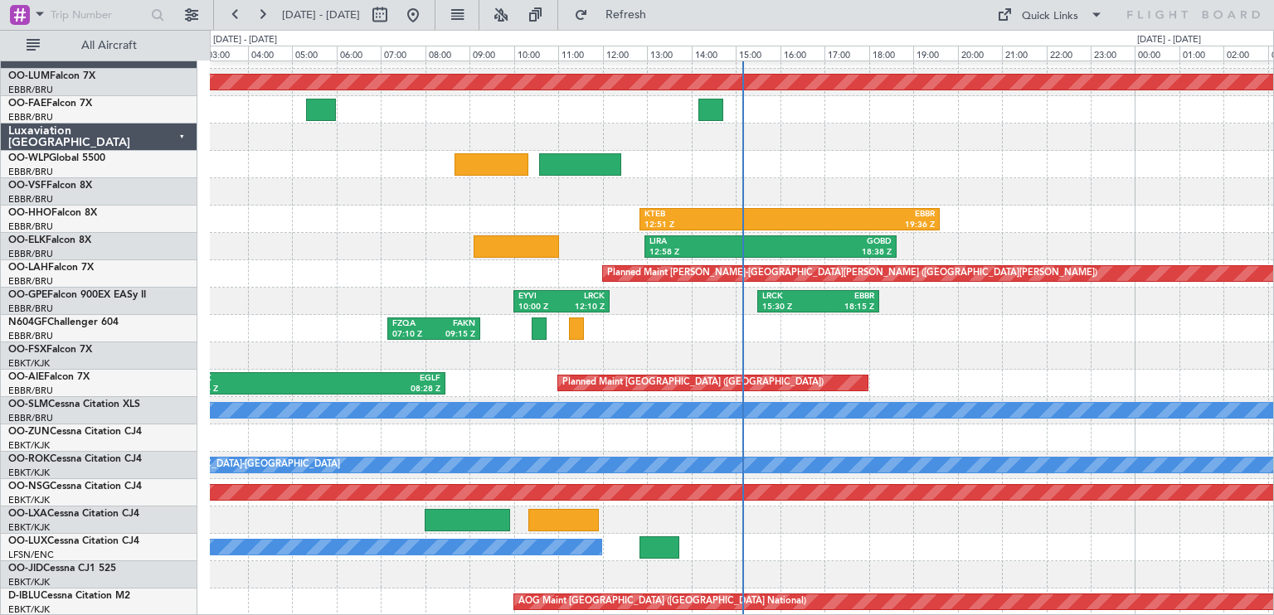
select select "7"
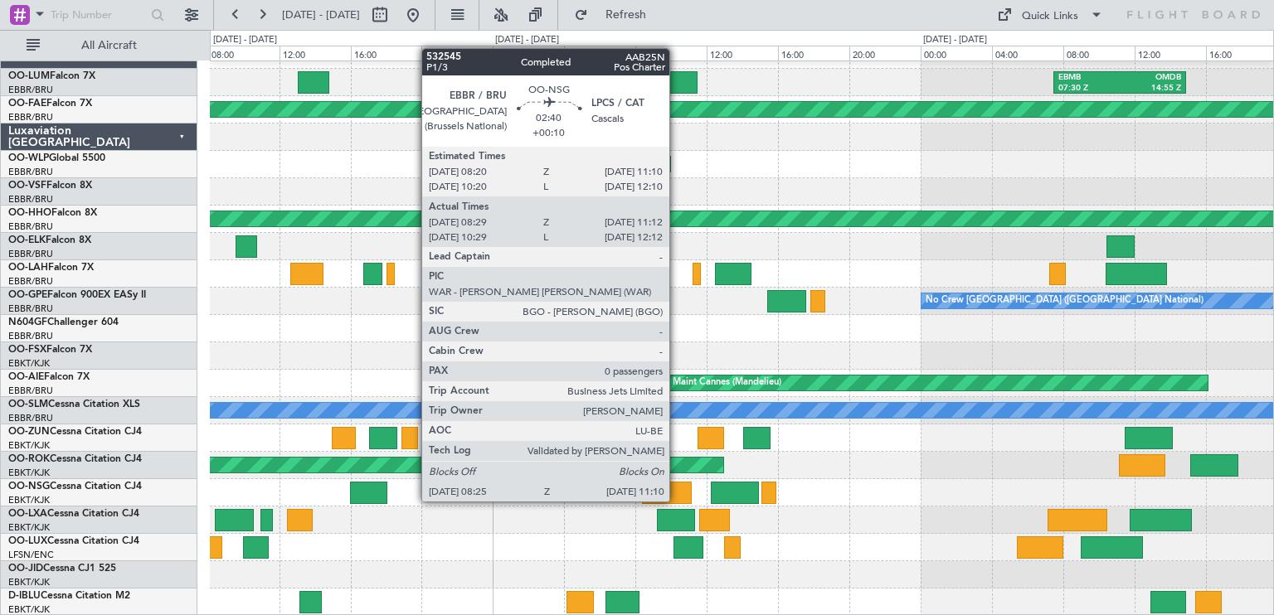
click at [677, 487] on div at bounding box center [667, 493] width 50 height 22
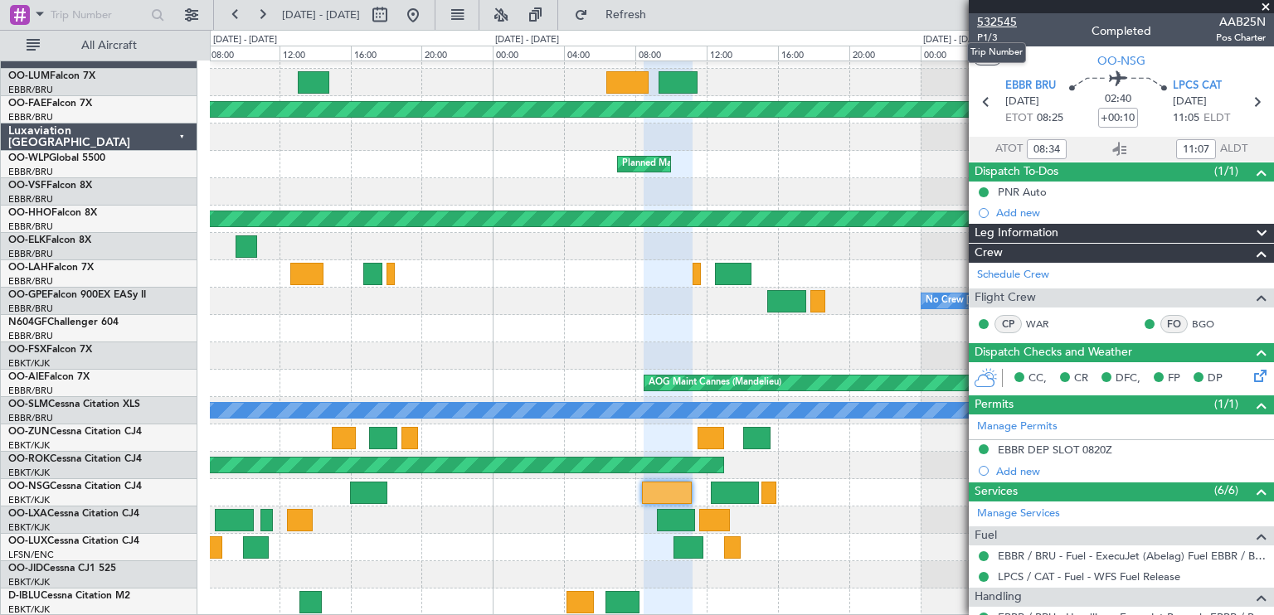
click at [993, 16] on span "532545" at bounding box center [997, 21] width 40 height 17
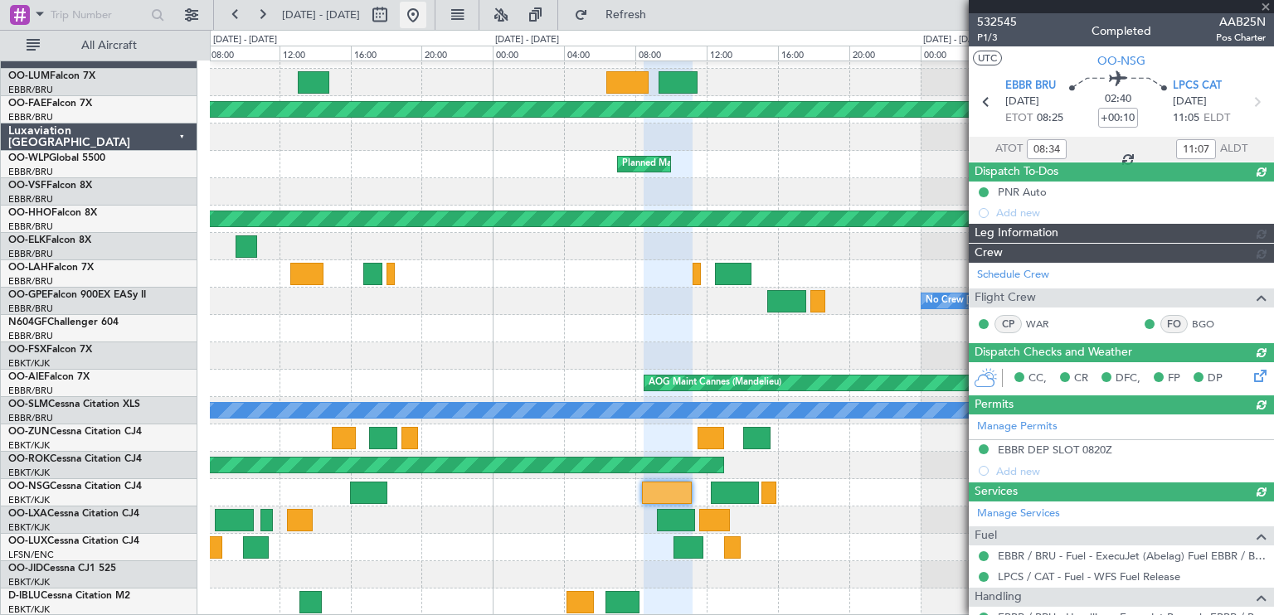
click at [426, 13] on button at bounding box center [413, 15] width 27 height 27
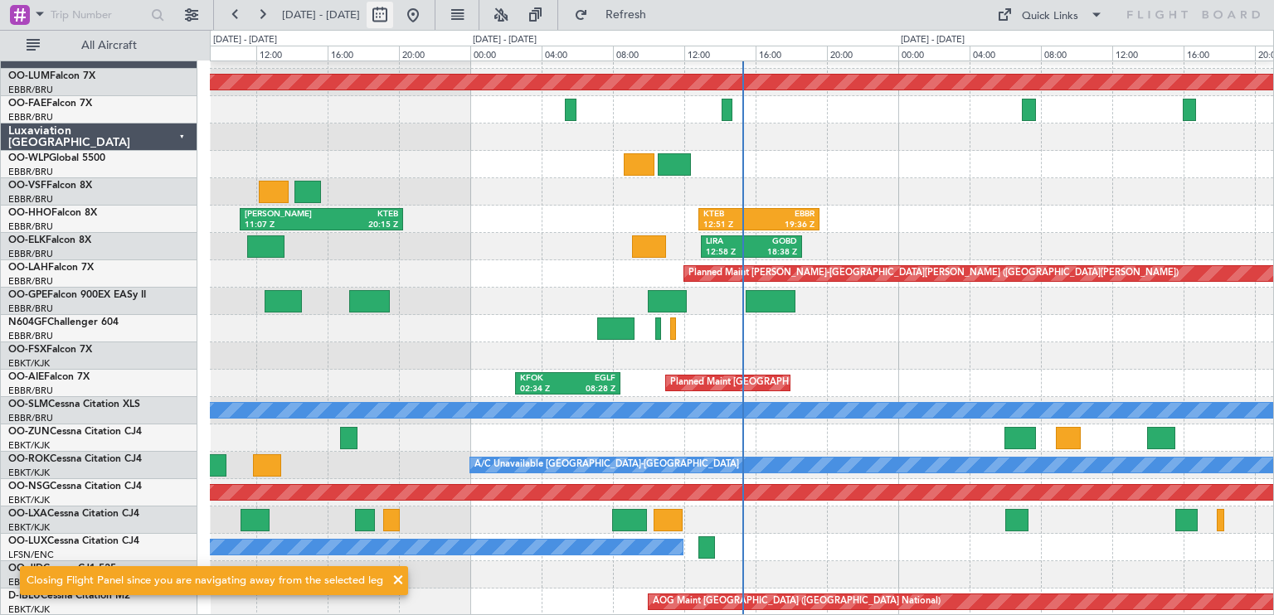
click at [393, 6] on button at bounding box center [380, 15] width 27 height 27
select select "8"
select select "2025"
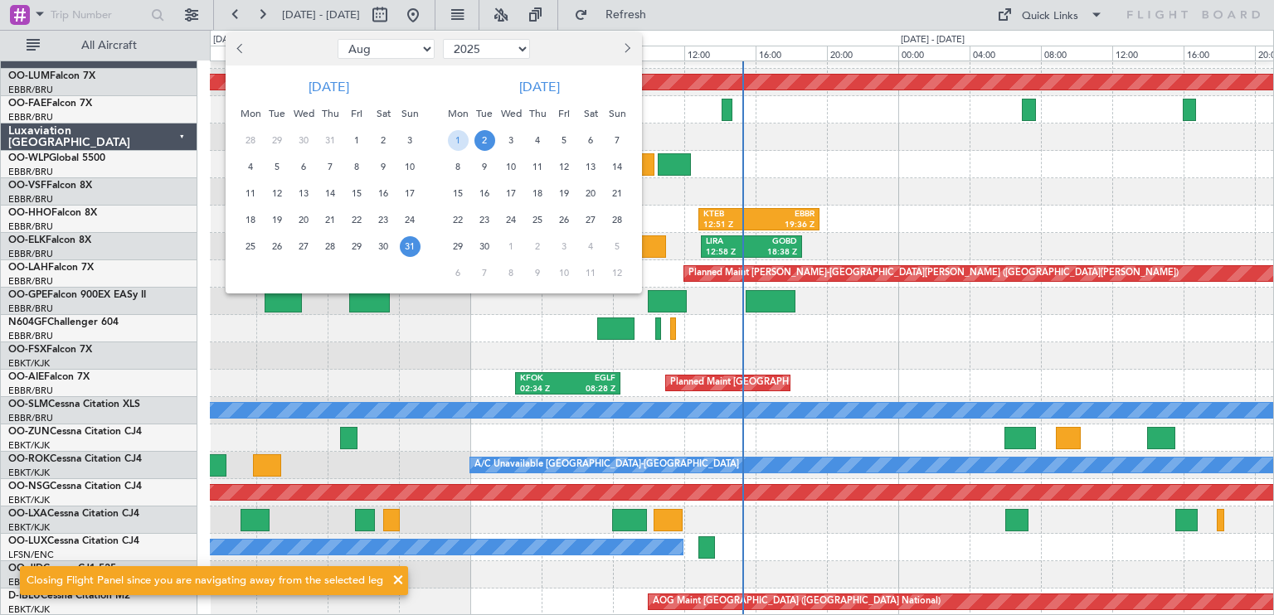
click at [233, 48] on button "Previous month" at bounding box center [241, 49] width 18 height 27
select select "6"
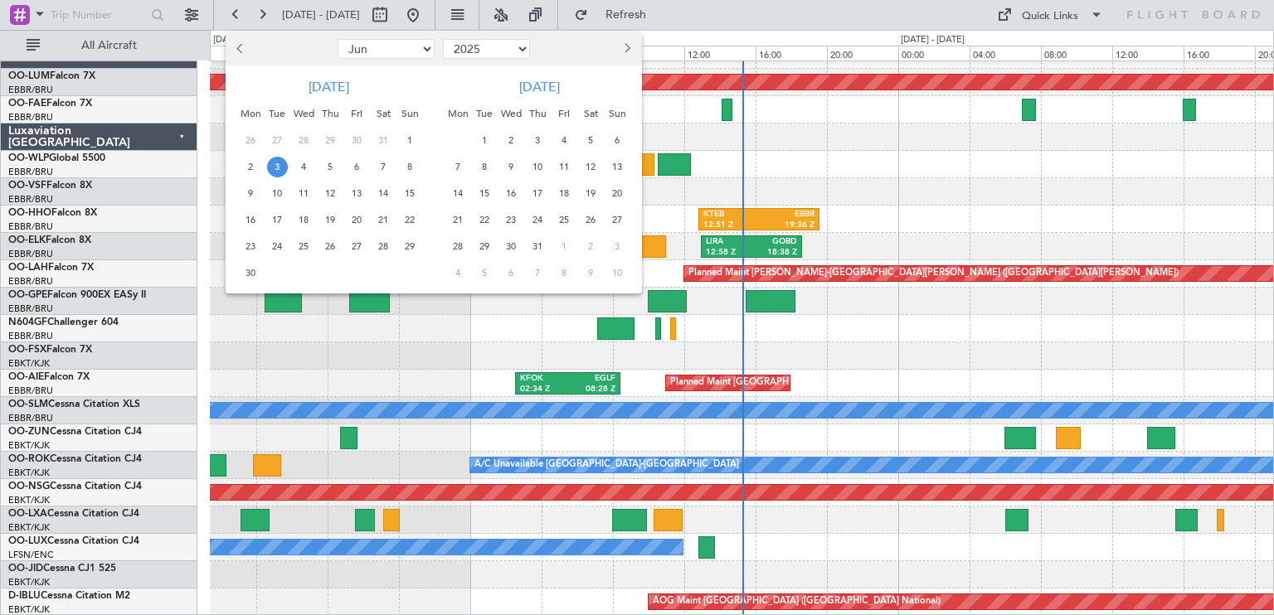
click at [274, 161] on span "3" at bounding box center [277, 167] width 21 height 21
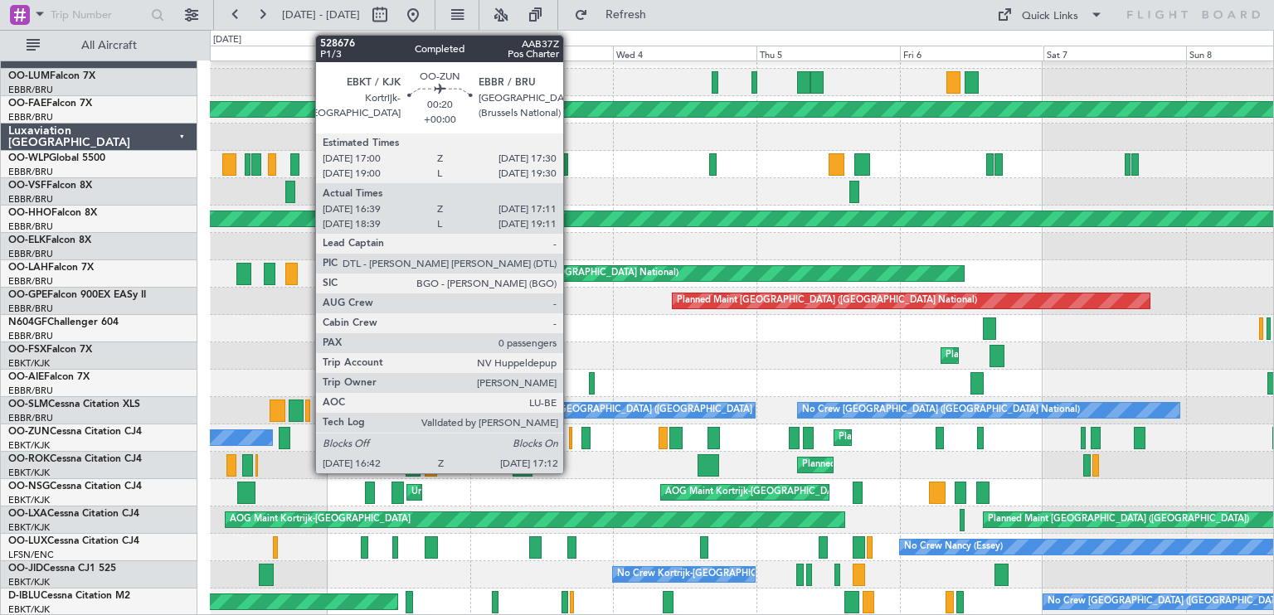
click at [571, 439] on div at bounding box center [570, 438] width 3 height 22
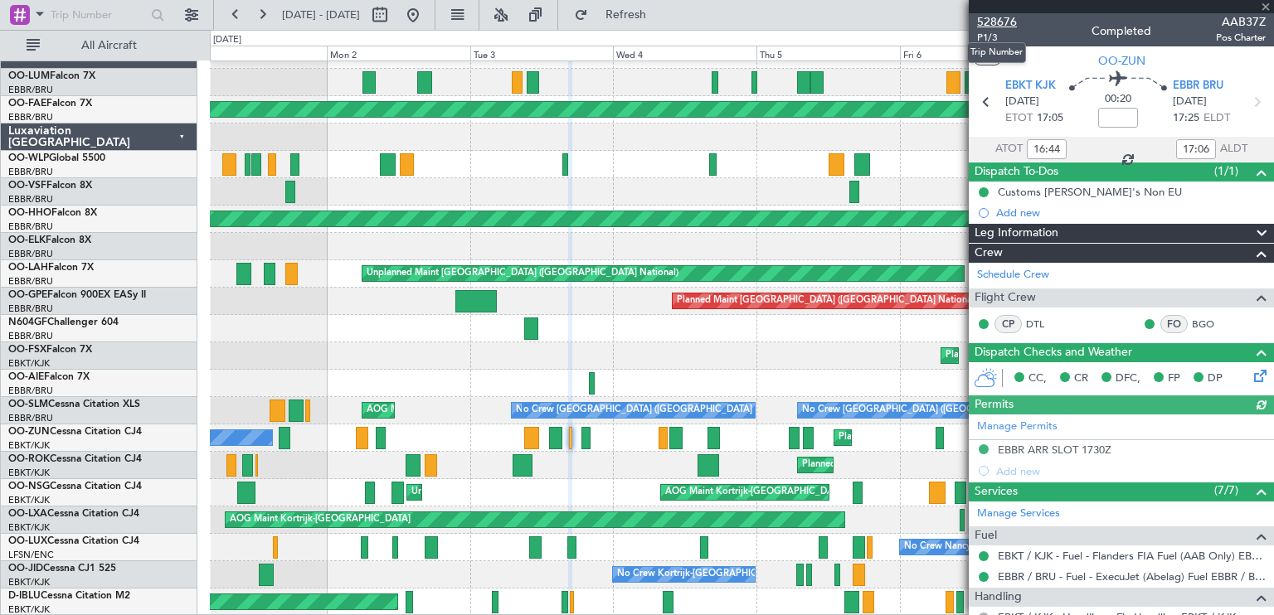
click at [985, 22] on span "528676" at bounding box center [997, 21] width 40 height 17
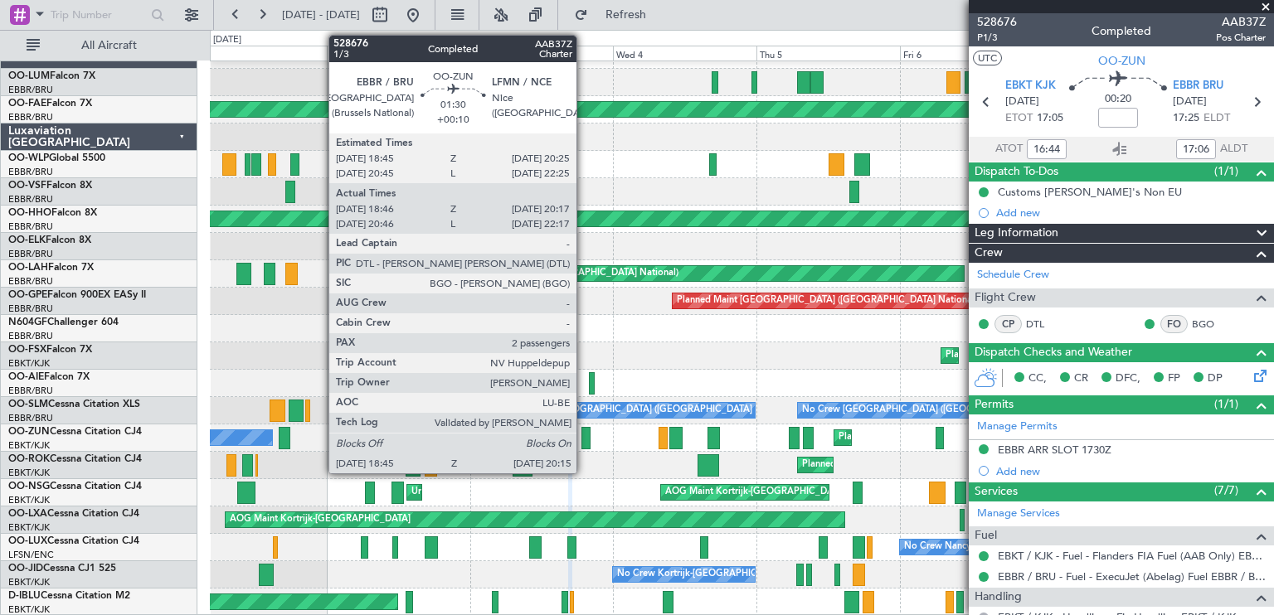
click at [584, 431] on div at bounding box center [585, 438] width 9 height 22
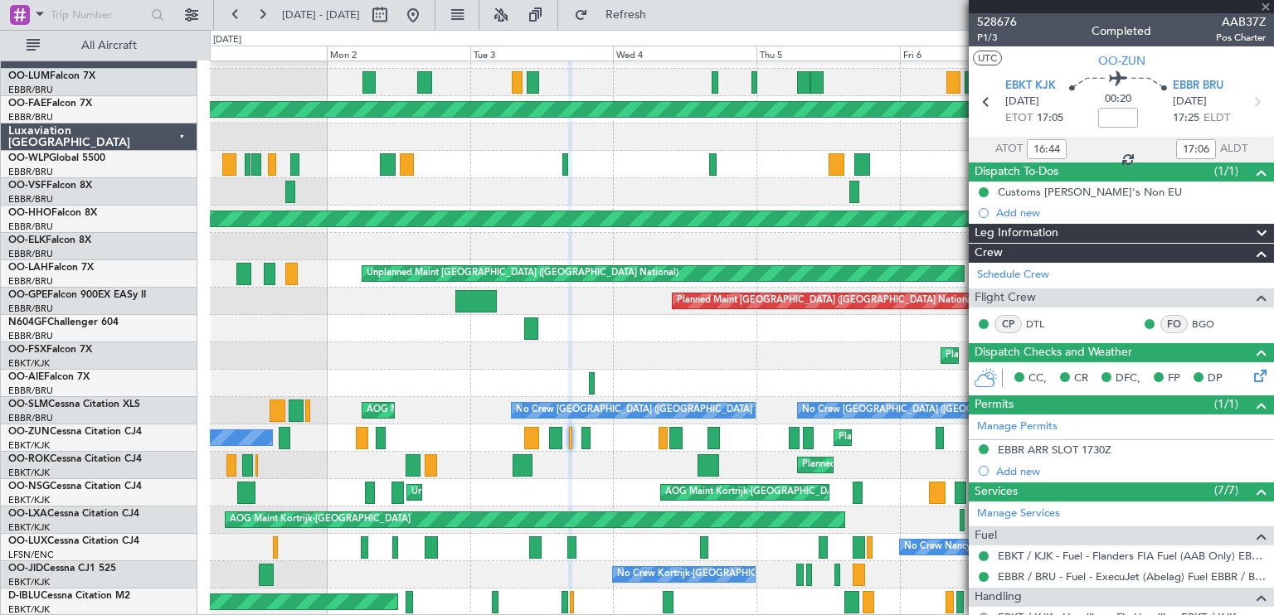
type input "+00:10"
type input "18:51"
type input "20:12"
type input "2"
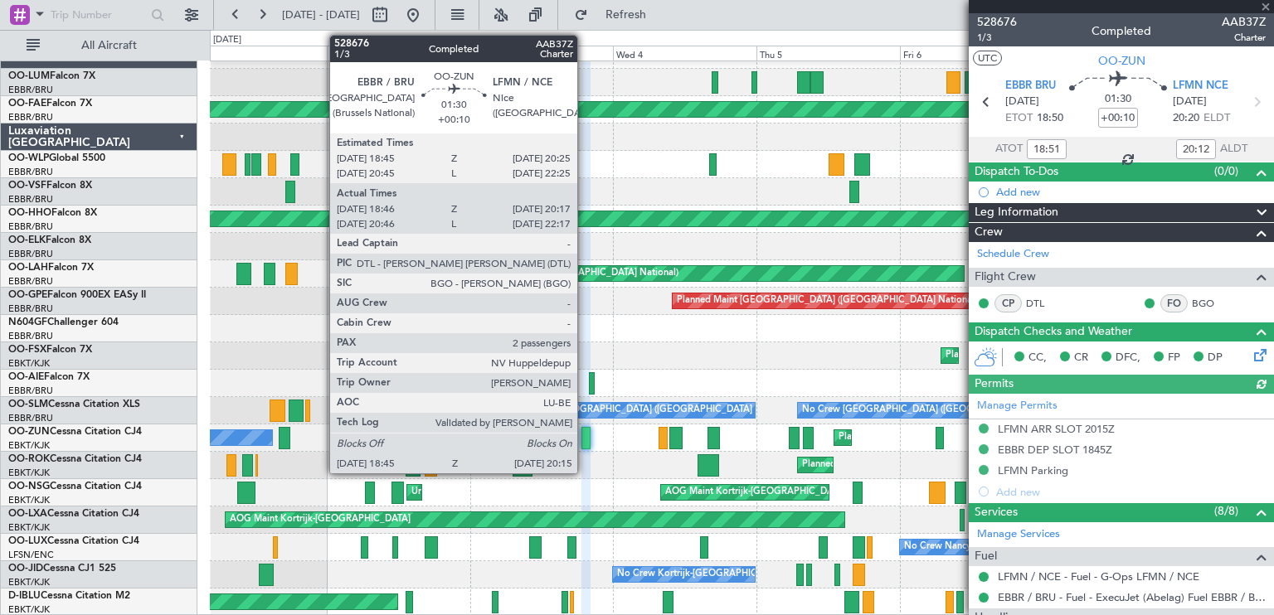
click at [584, 434] on div at bounding box center [585, 438] width 9 height 22
